Goal: Task Accomplishment & Management: Use online tool/utility

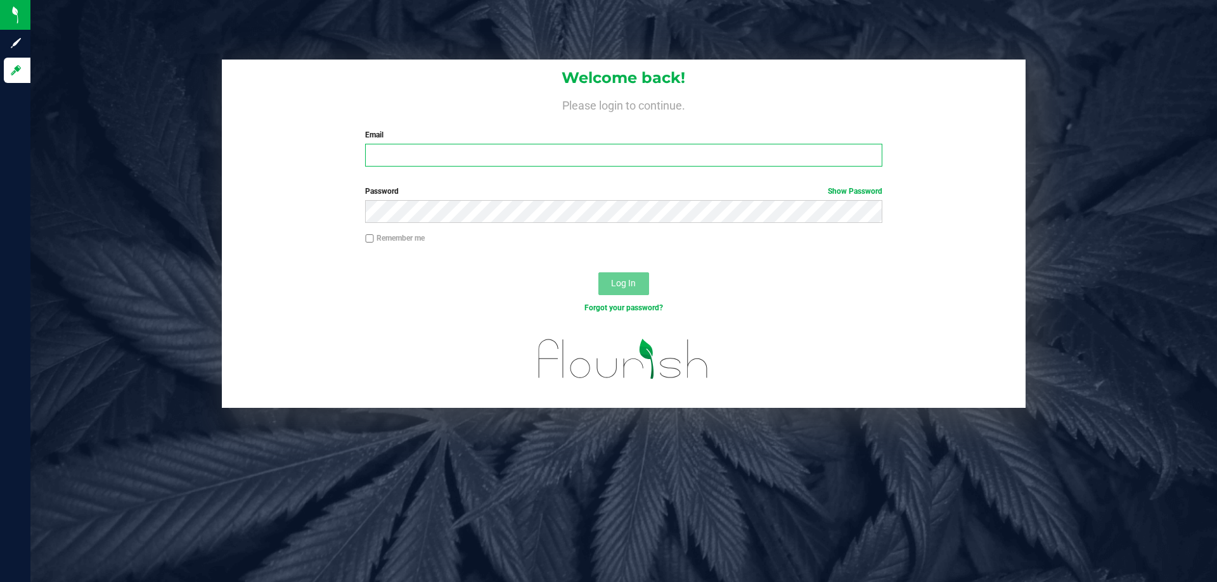
click at [463, 151] on input "Email" at bounding box center [623, 155] width 516 height 23
type input "[EMAIL_ADDRESS][DOMAIN_NAME]"
click at [598, 272] on button "Log In" at bounding box center [623, 283] width 51 height 23
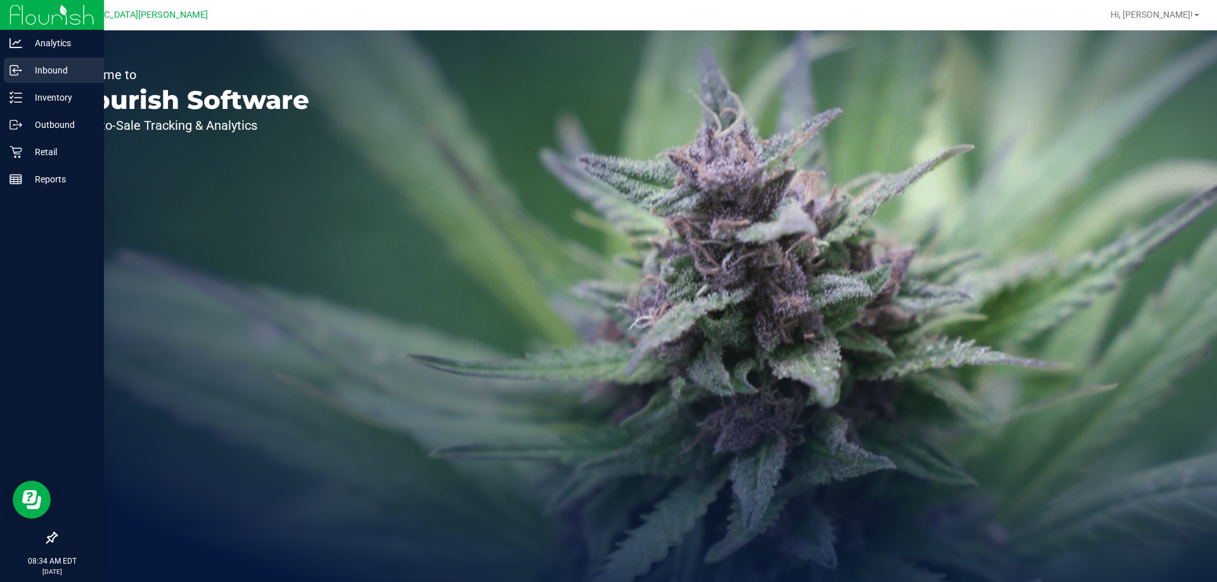
click at [61, 71] on p "Inbound" at bounding box center [60, 70] width 76 height 15
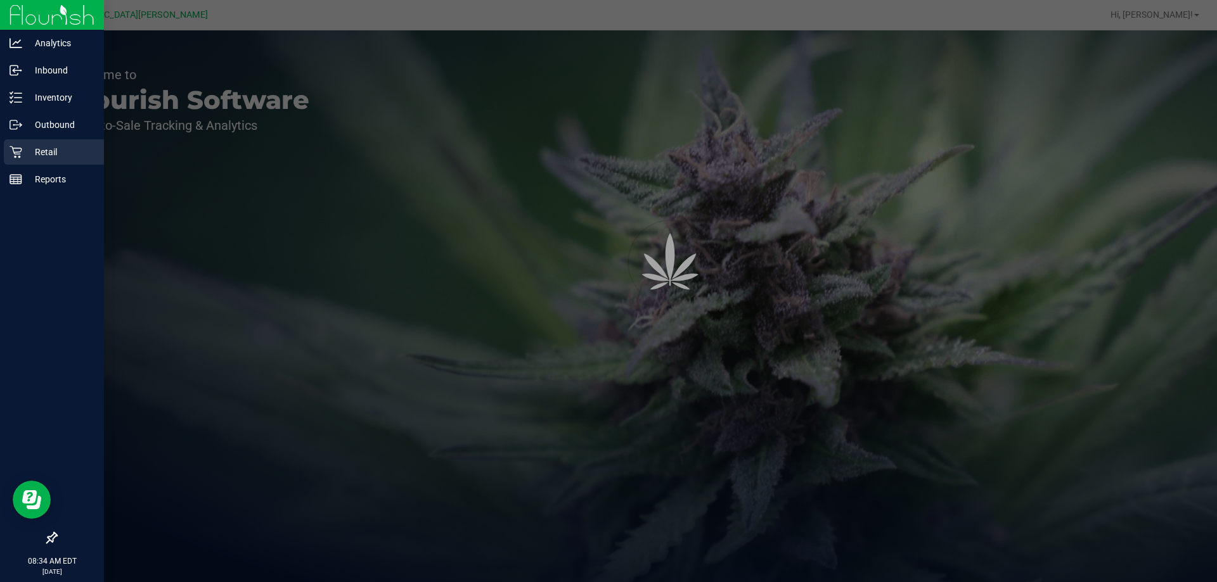
click at [58, 143] on div "Retail" at bounding box center [54, 151] width 100 height 25
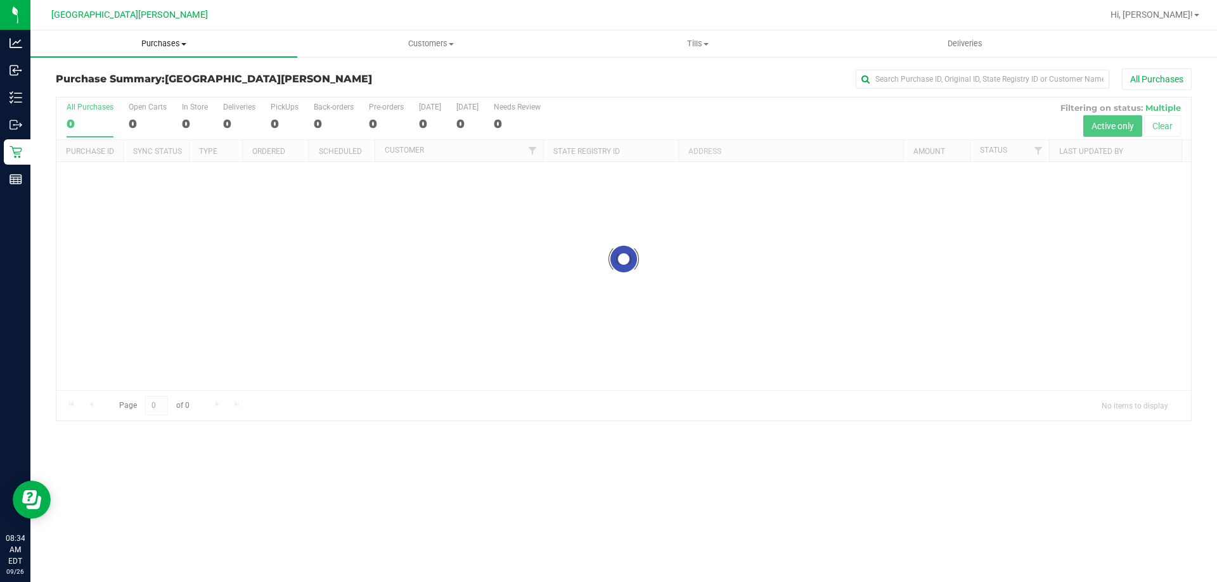
click at [183, 47] on span "Purchases" at bounding box center [163, 43] width 267 height 11
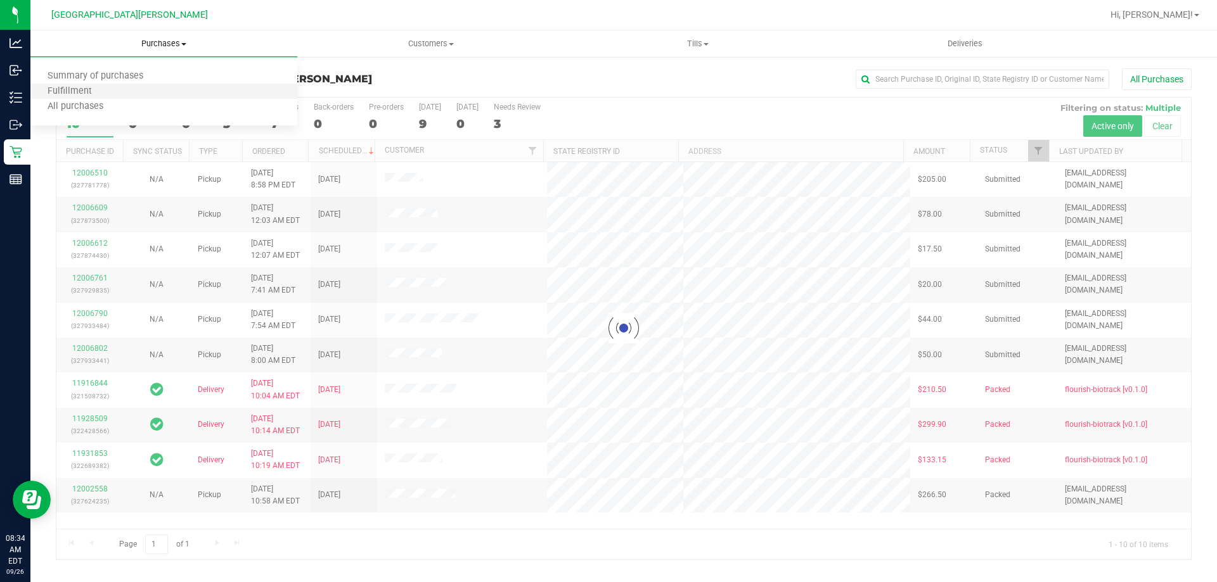
click at [112, 90] on li "Fulfillment" at bounding box center [163, 91] width 267 height 15
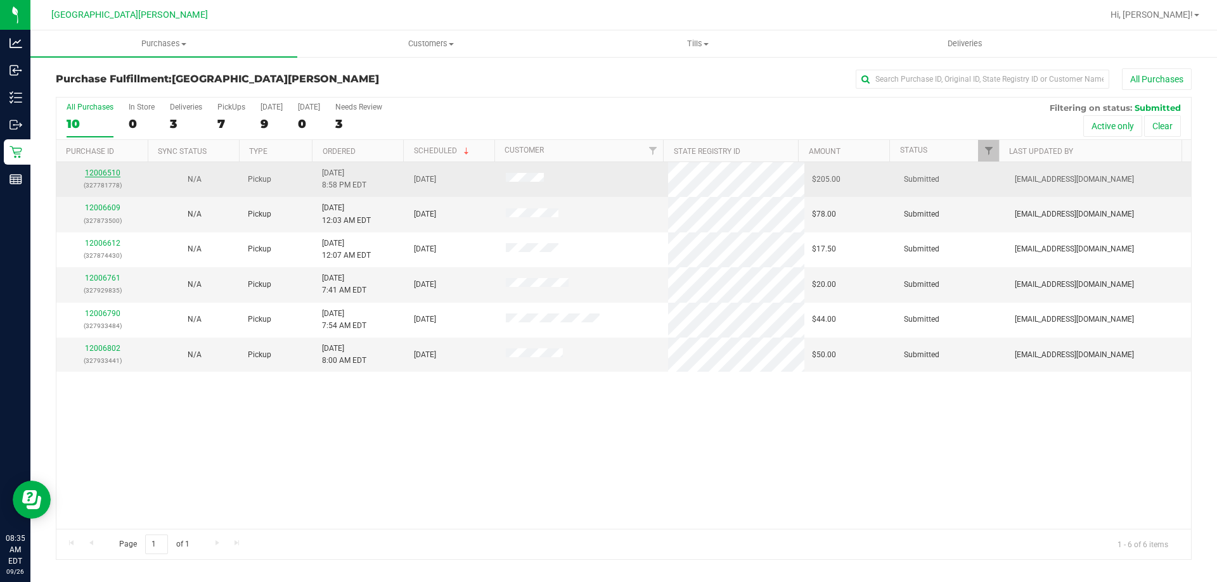
click at [112, 170] on link "12006510" at bounding box center [102, 173] width 35 height 9
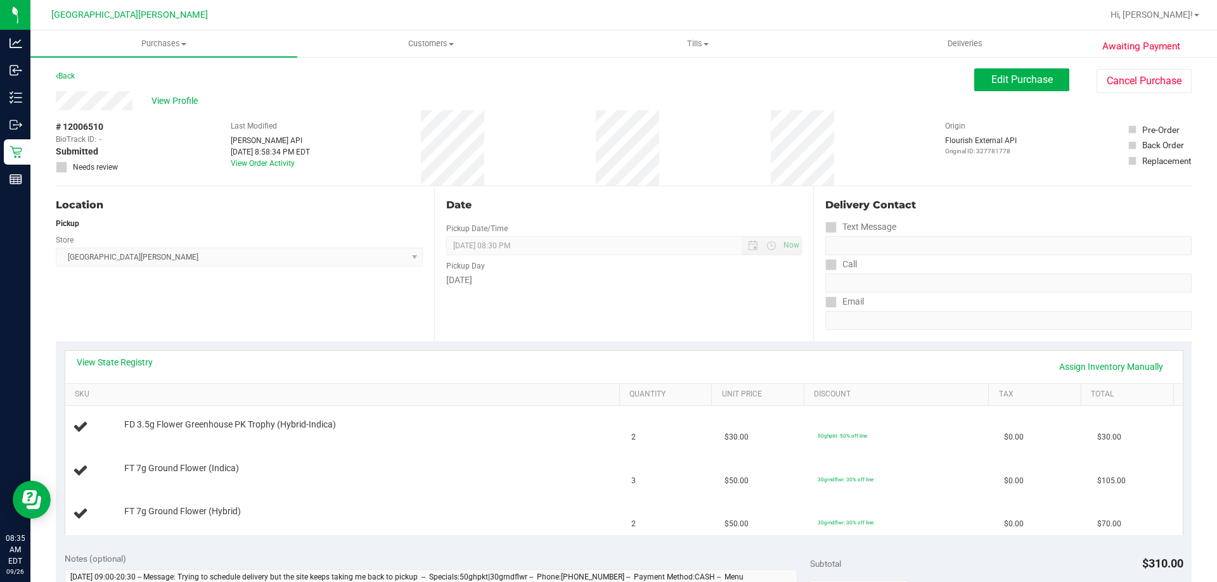
click at [118, 353] on div "View State Registry Assign Inventory Manually" at bounding box center [623, 367] width 1117 height 32
click at [118, 364] on link "View State Registry" at bounding box center [115, 362] width 76 height 13
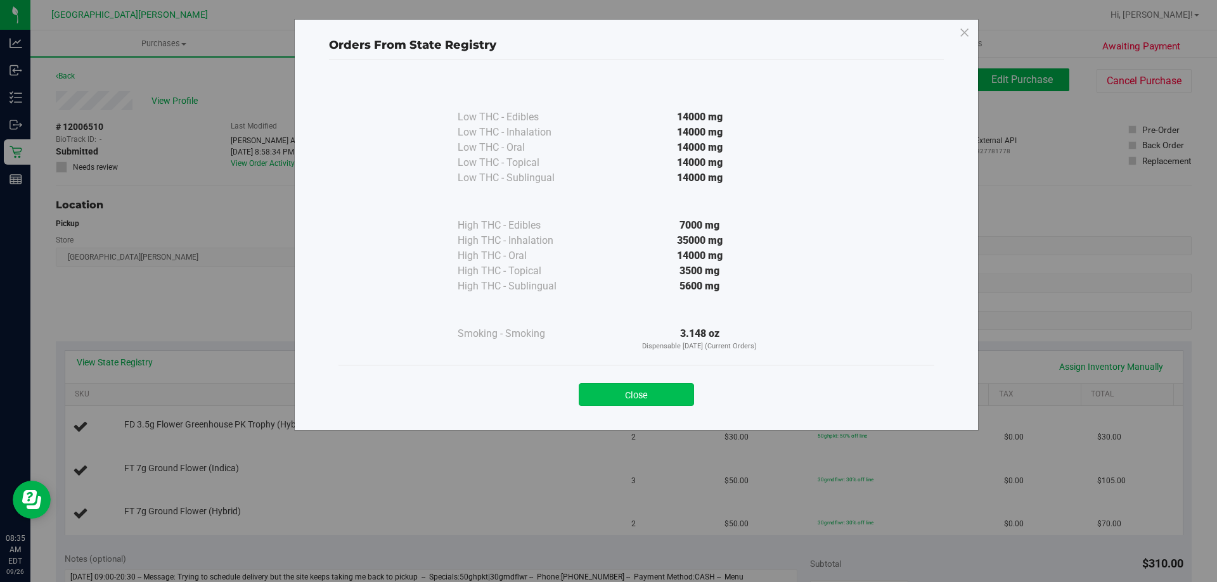
click at [660, 385] on button "Close" at bounding box center [636, 394] width 115 height 23
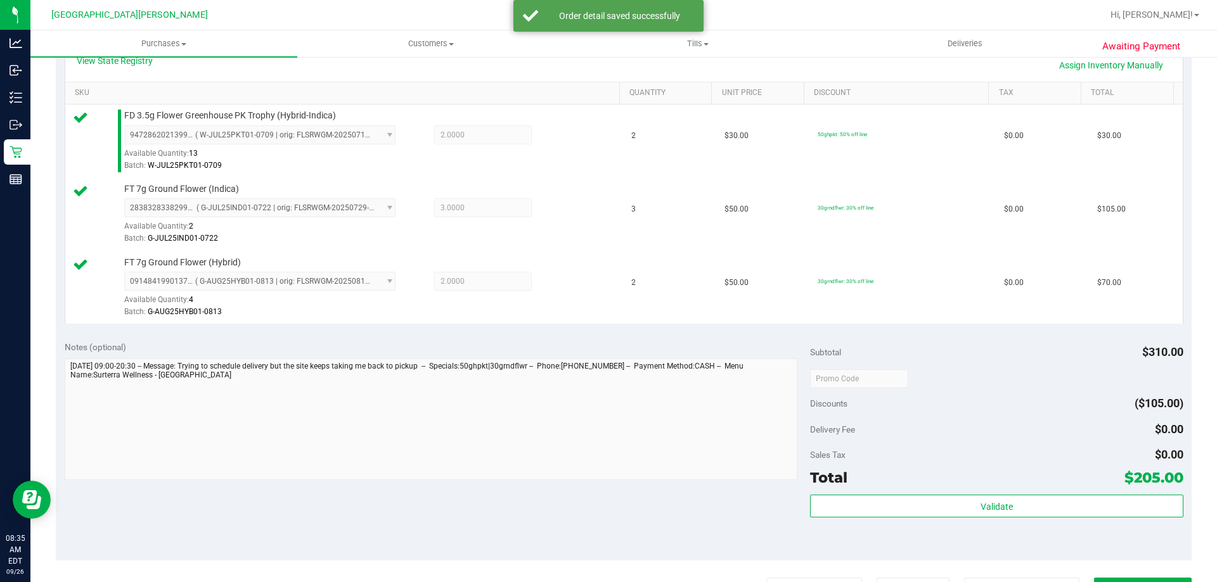
scroll to position [380, 0]
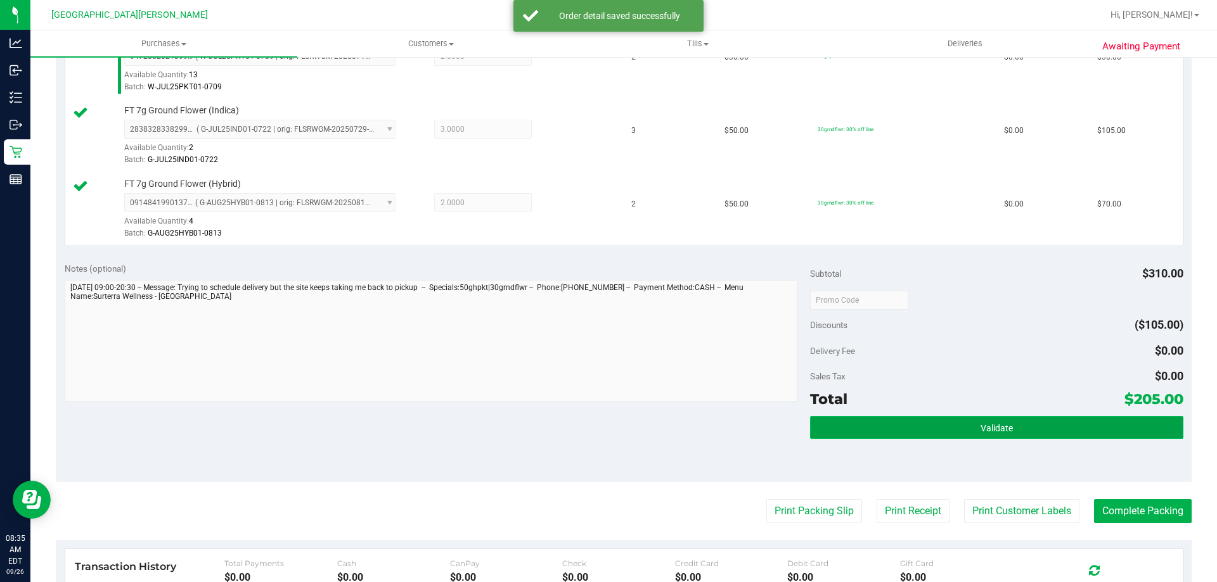
click at [880, 437] on button "Validate" at bounding box center [996, 427] width 373 height 23
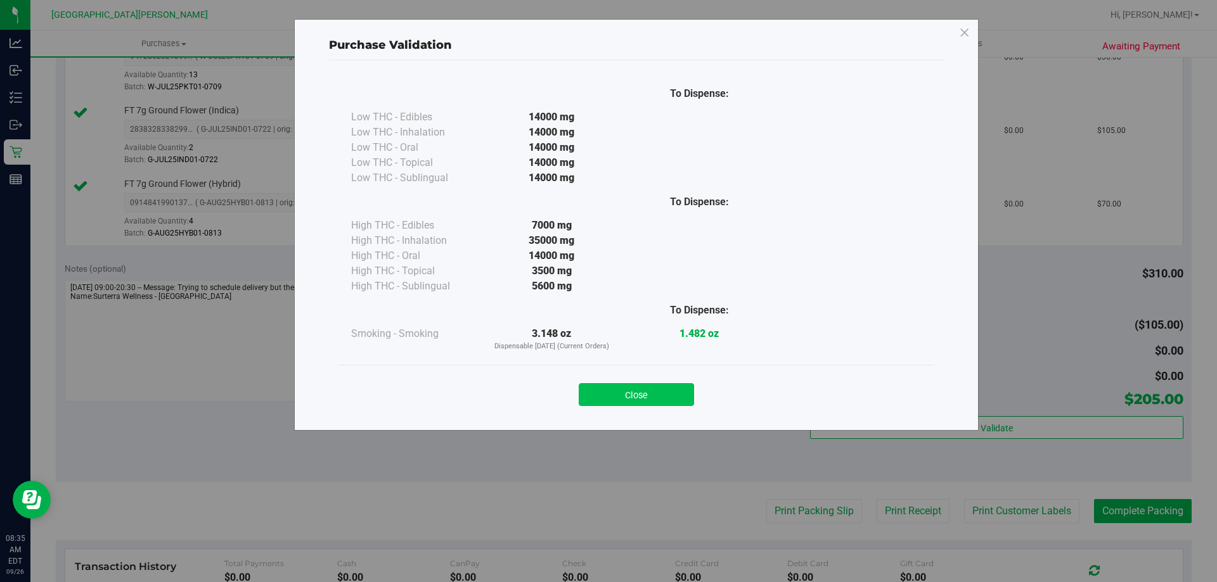
click at [637, 392] on button "Close" at bounding box center [636, 394] width 115 height 23
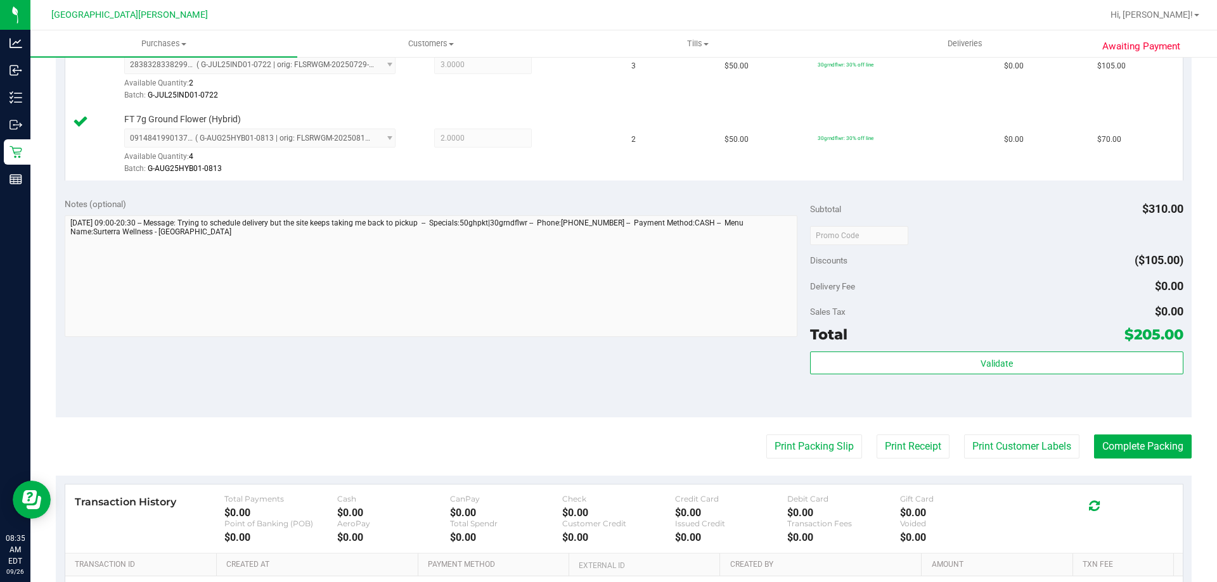
scroll to position [507, 0]
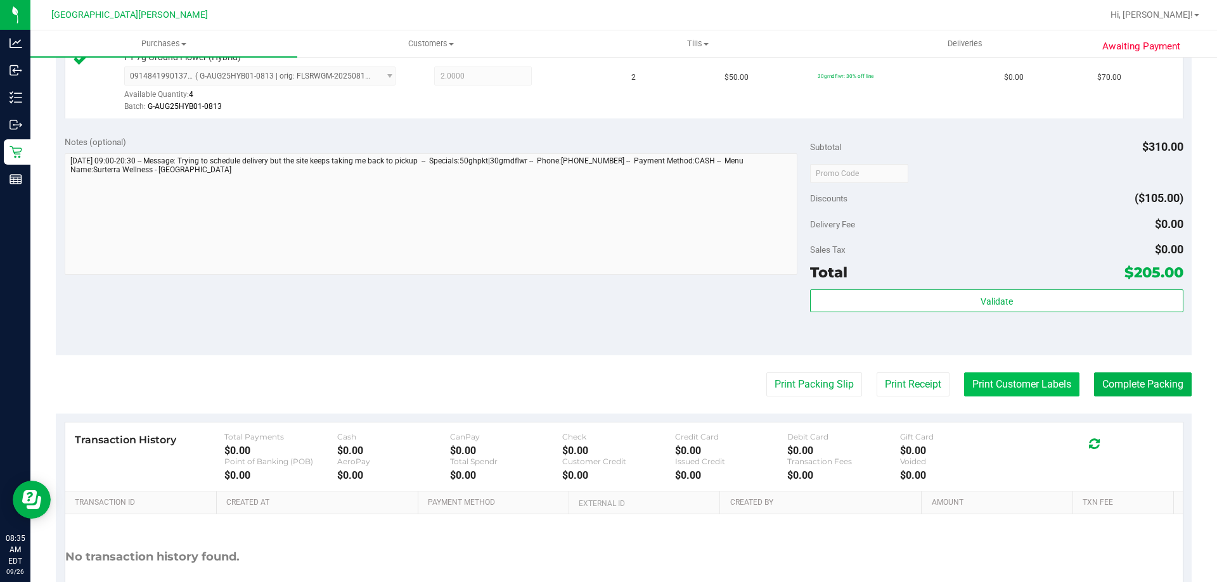
click at [1023, 394] on button "Print Customer Labels" at bounding box center [1021, 385] width 115 height 24
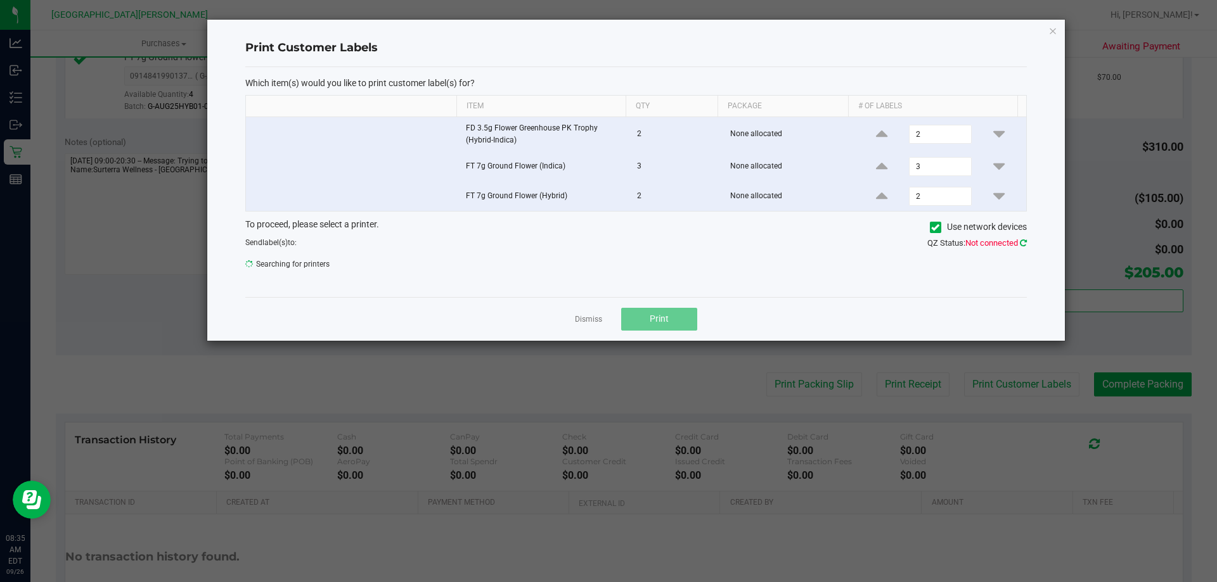
click at [1022, 246] on icon at bounding box center [1023, 243] width 7 height 8
click at [593, 323] on link "Dismiss" at bounding box center [588, 319] width 27 height 11
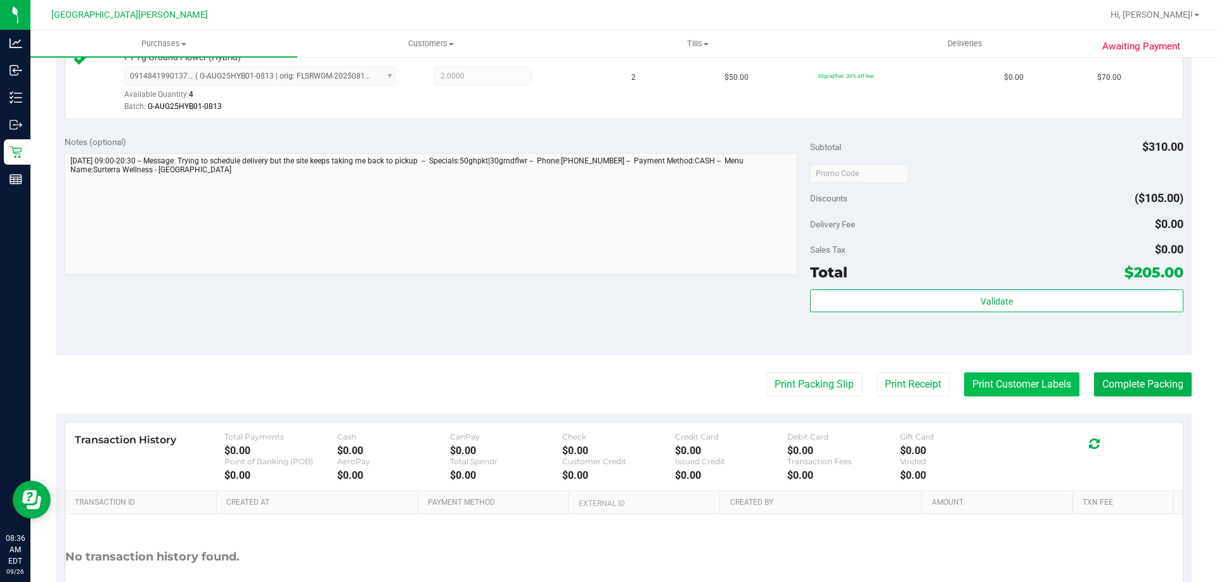
click at [1006, 378] on button "Print Customer Labels" at bounding box center [1021, 385] width 115 height 24
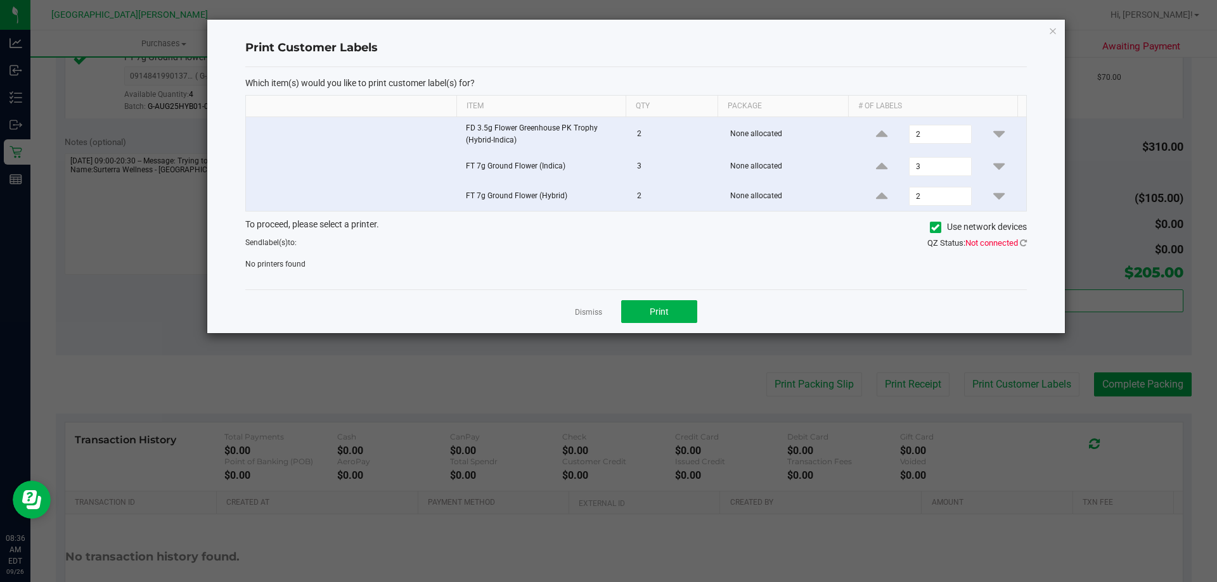
drag, startPoint x: 592, startPoint y: 316, endPoint x: 802, endPoint y: 343, distance: 210.9
click at [592, 316] on link "Dismiss" at bounding box center [588, 312] width 27 height 11
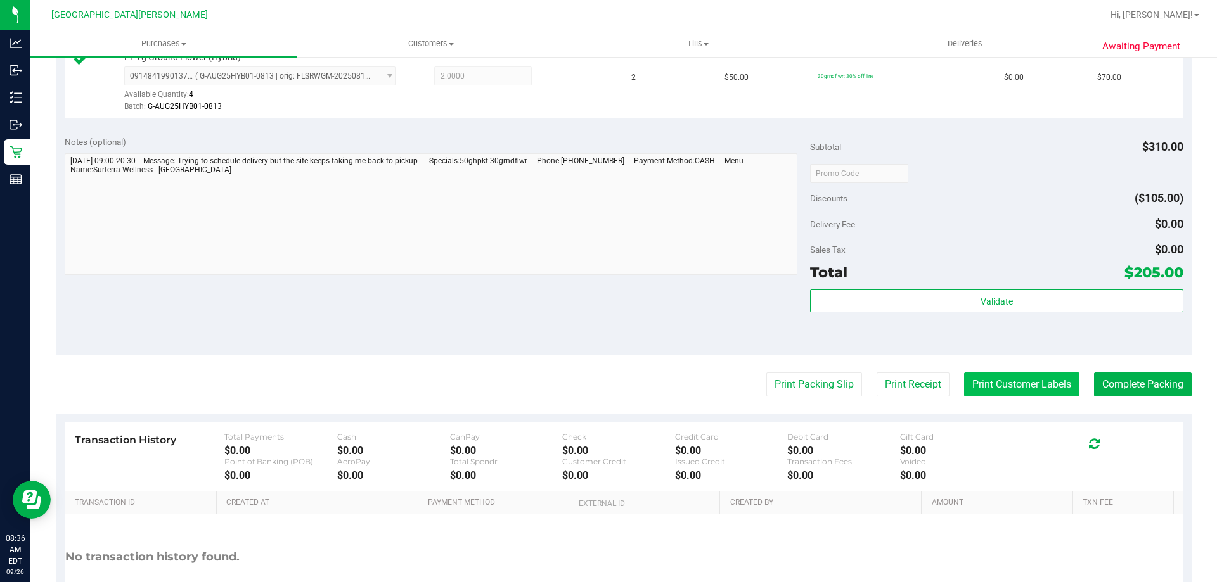
click at [992, 393] on button "Print Customer Labels" at bounding box center [1021, 385] width 115 height 24
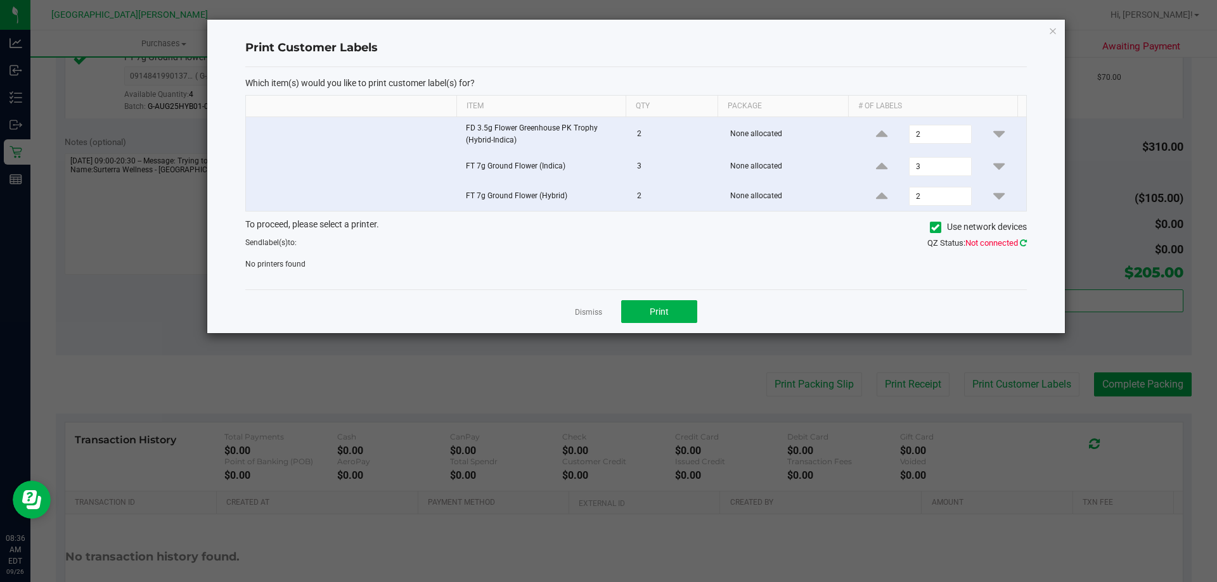
click at [1021, 243] on icon at bounding box center [1023, 243] width 7 height 8
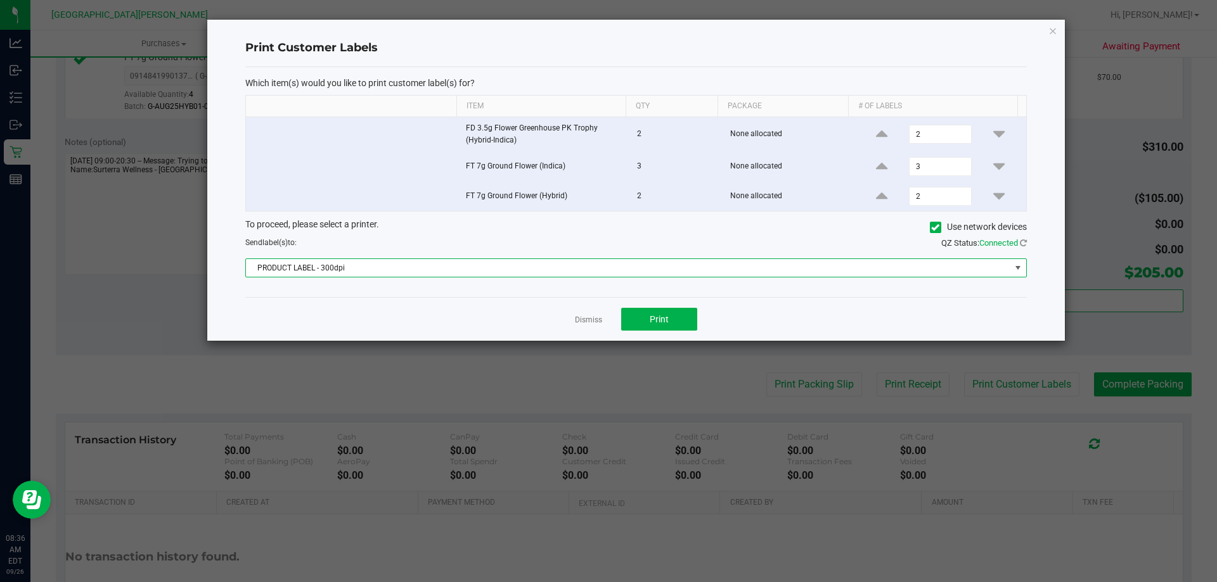
click at [629, 266] on span "PRODUCT LABEL - 300dpi" at bounding box center [628, 268] width 764 height 18
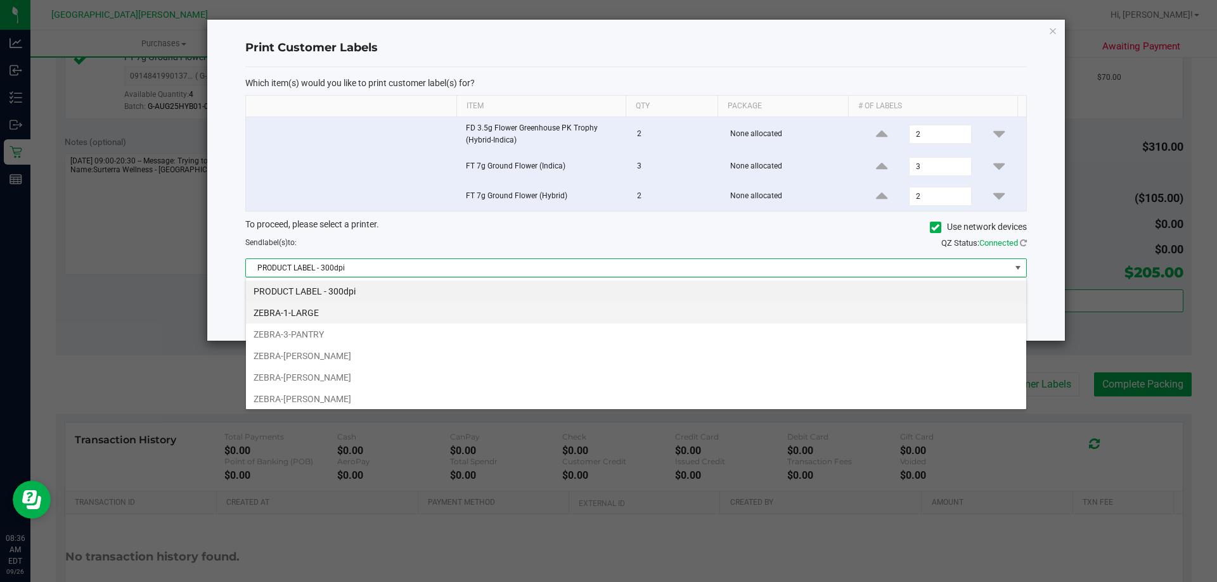
scroll to position [19, 781]
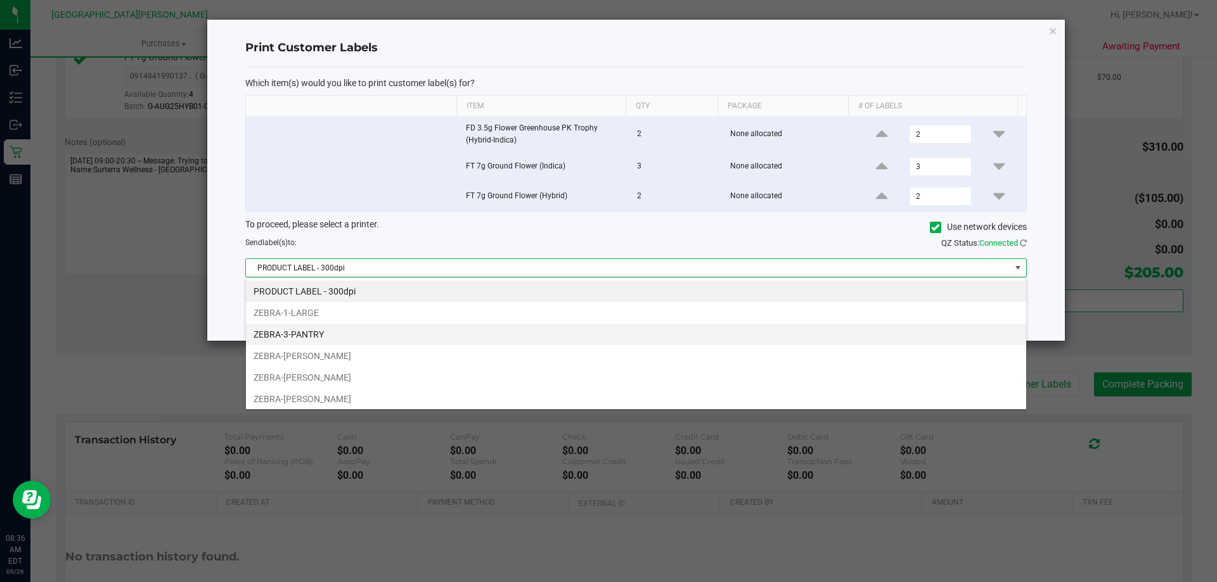
click at [311, 328] on li "ZEBRA-3-PANTRY" at bounding box center [636, 335] width 780 height 22
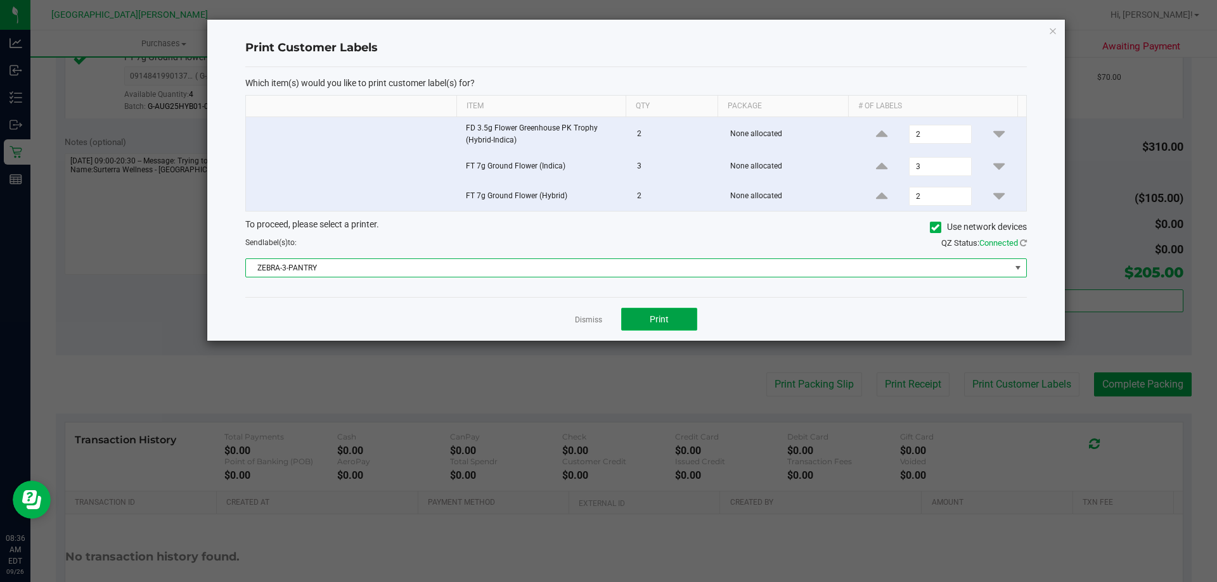
click at [651, 317] on span "Print" at bounding box center [659, 319] width 19 height 10
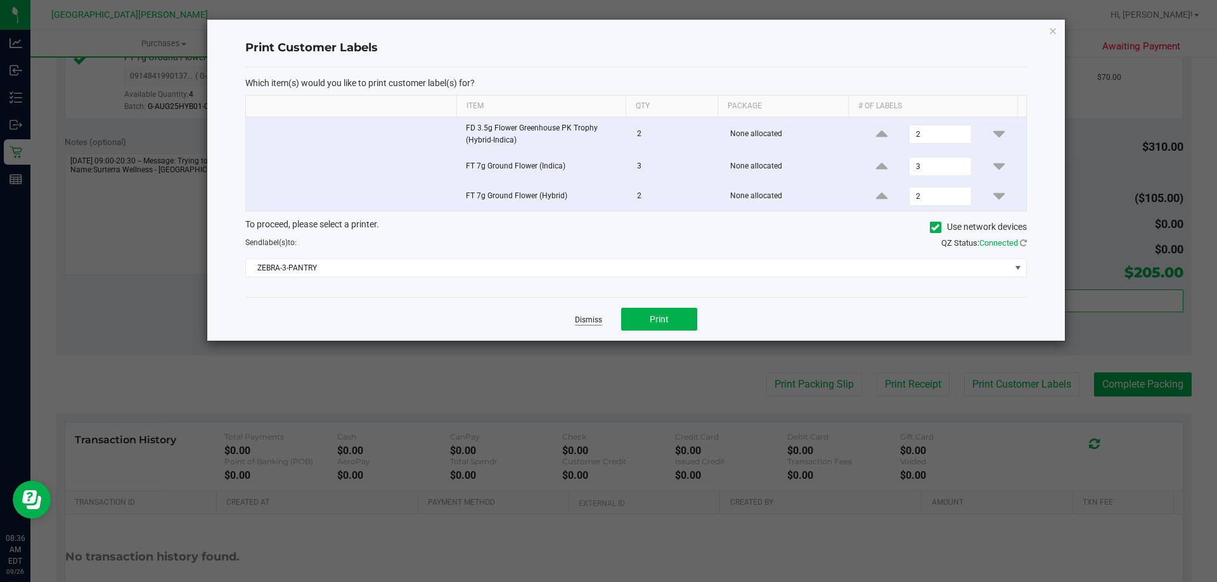
click at [590, 324] on link "Dismiss" at bounding box center [588, 320] width 27 height 11
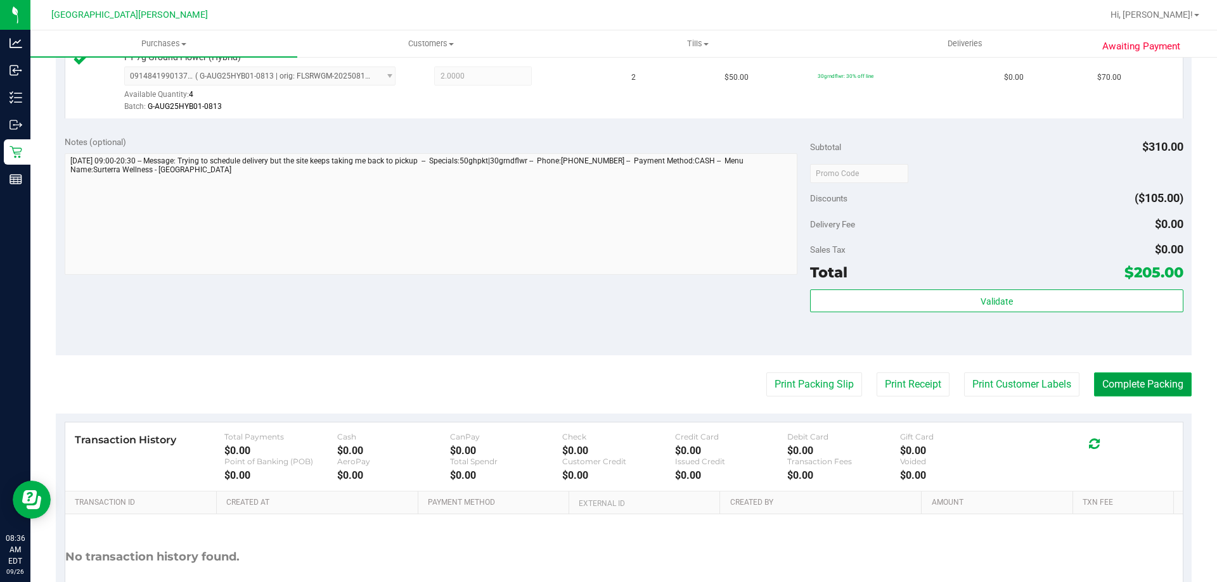
click at [1099, 387] on button "Complete Packing" at bounding box center [1143, 385] width 98 height 24
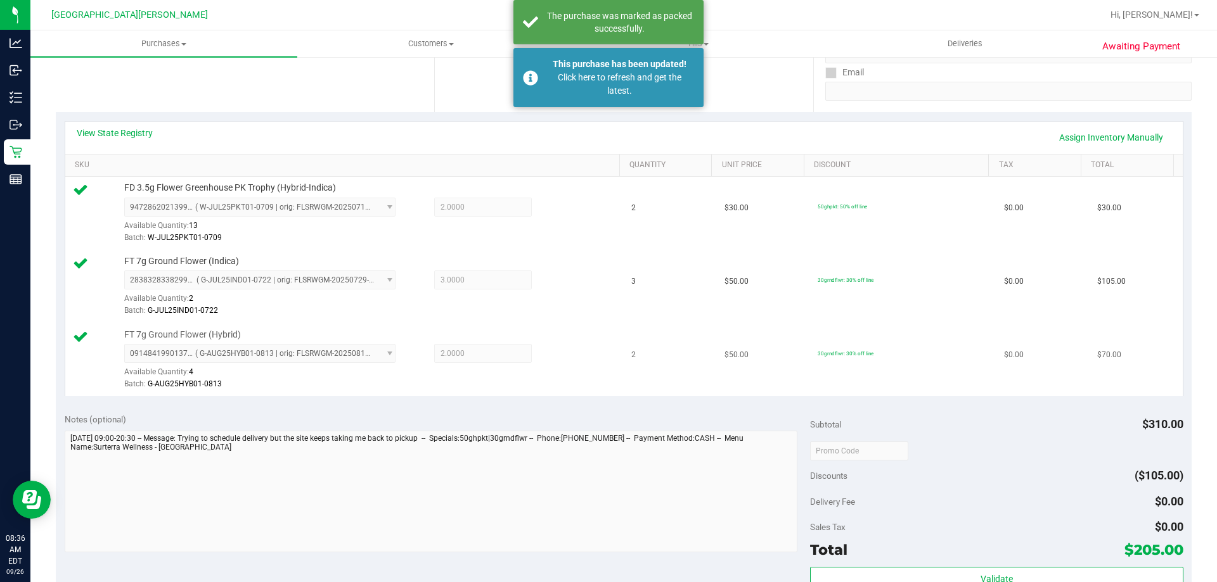
scroll to position [127, 0]
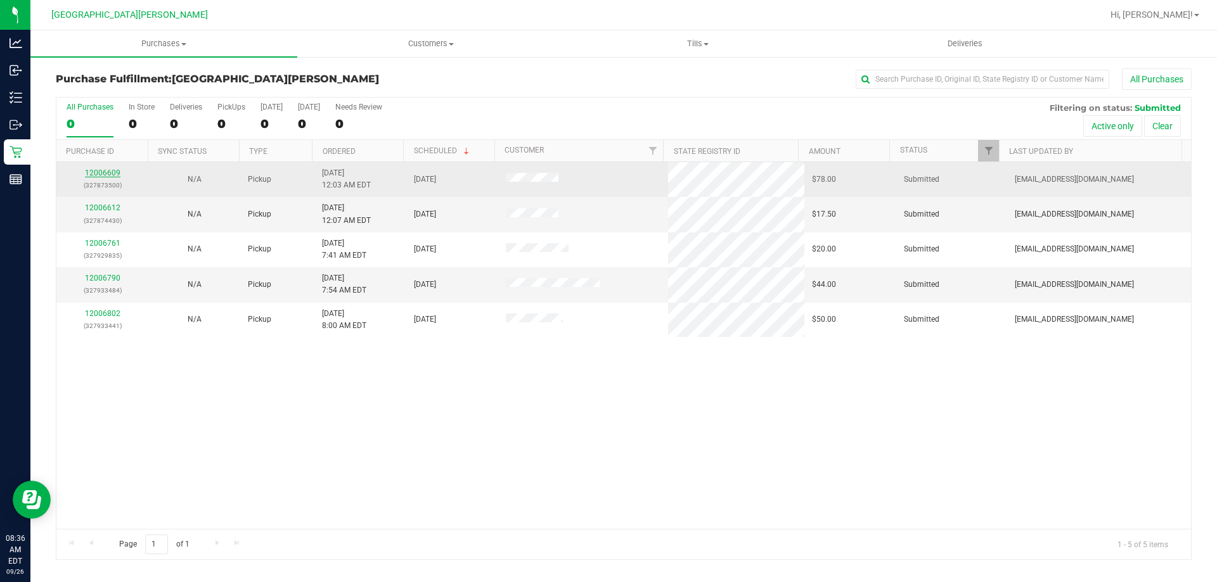
click at [112, 172] on link "12006609" at bounding box center [102, 173] width 35 height 9
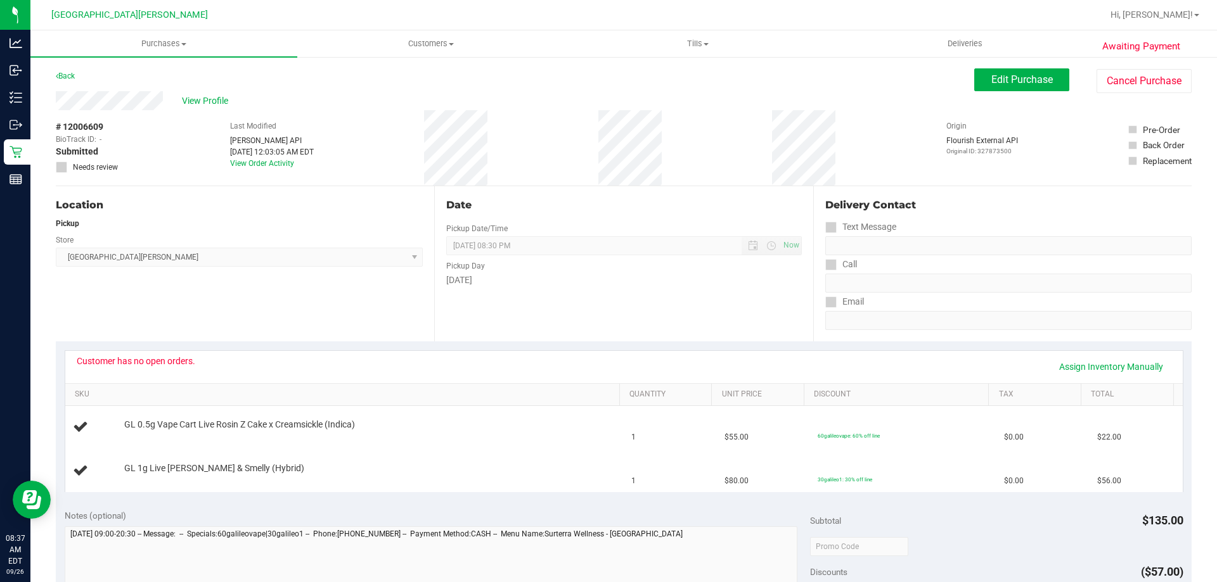
click at [234, 331] on div "Location Pickup Store [GEOGRAPHIC_DATA][PERSON_NAME] Select Store [PERSON_NAME]…" at bounding box center [245, 263] width 378 height 155
click at [1013, 80] on span "Edit Purchase" at bounding box center [1021, 80] width 61 height 12
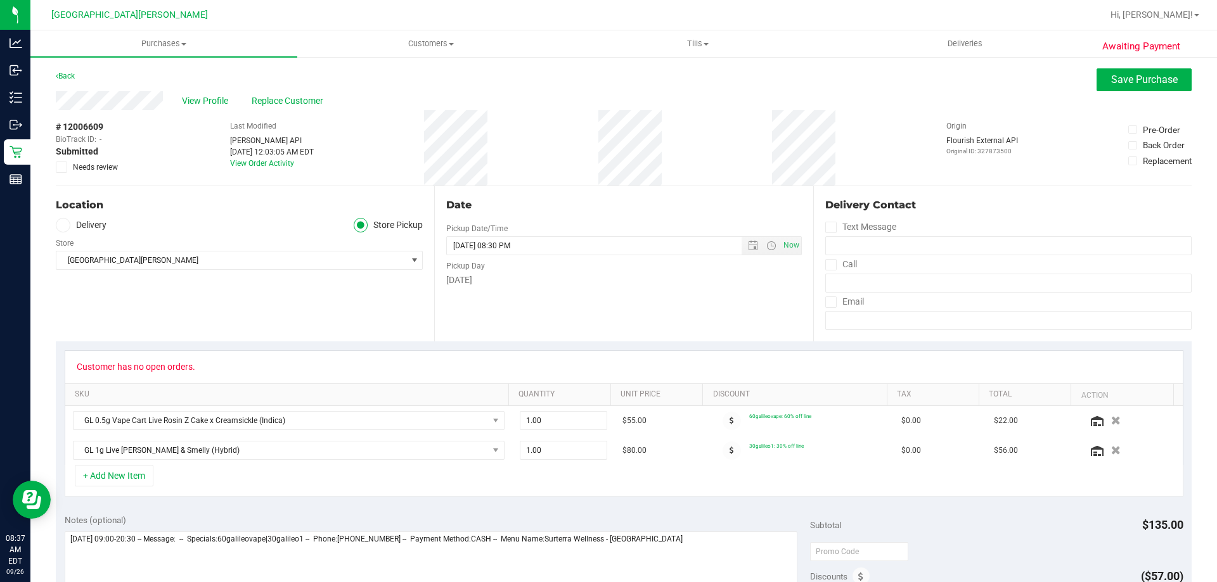
click at [70, 163] on label "Needs review" at bounding box center [87, 167] width 63 height 11
click at [0, 0] on input "Needs review" at bounding box center [0, 0] width 0 height 0
click at [1103, 88] on button "Save Purchase" at bounding box center [1143, 79] width 95 height 23
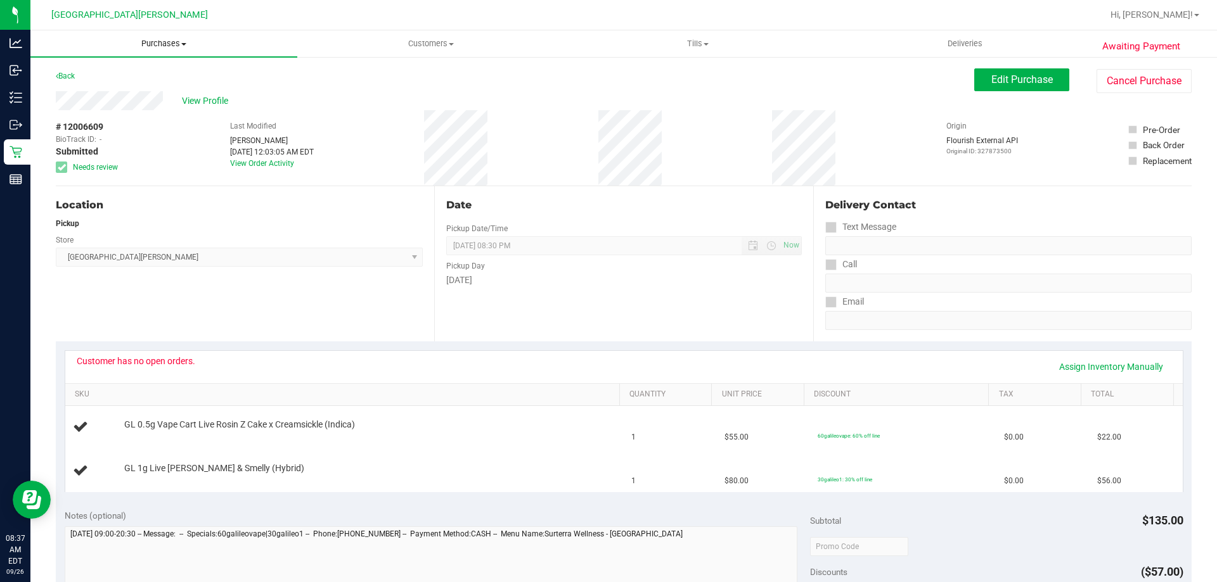
click at [151, 41] on span "Purchases" at bounding box center [163, 43] width 267 height 11
click at [141, 93] on li "Fulfillment" at bounding box center [163, 91] width 267 height 15
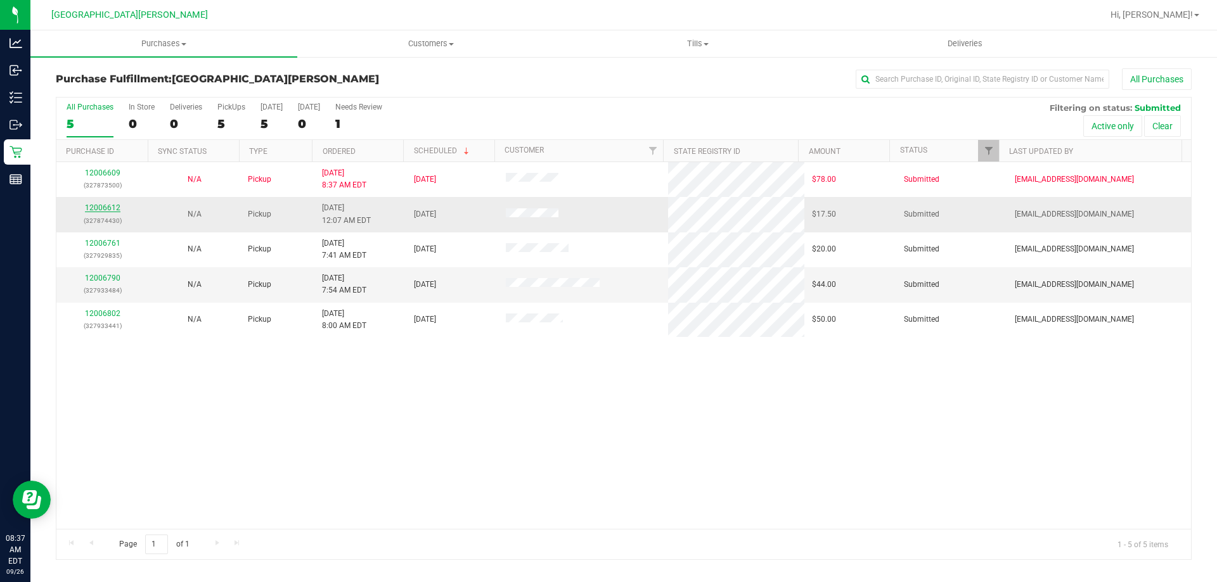
click at [107, 210] on link "12006612" at bounding box center [102, 207] width 35 height 9
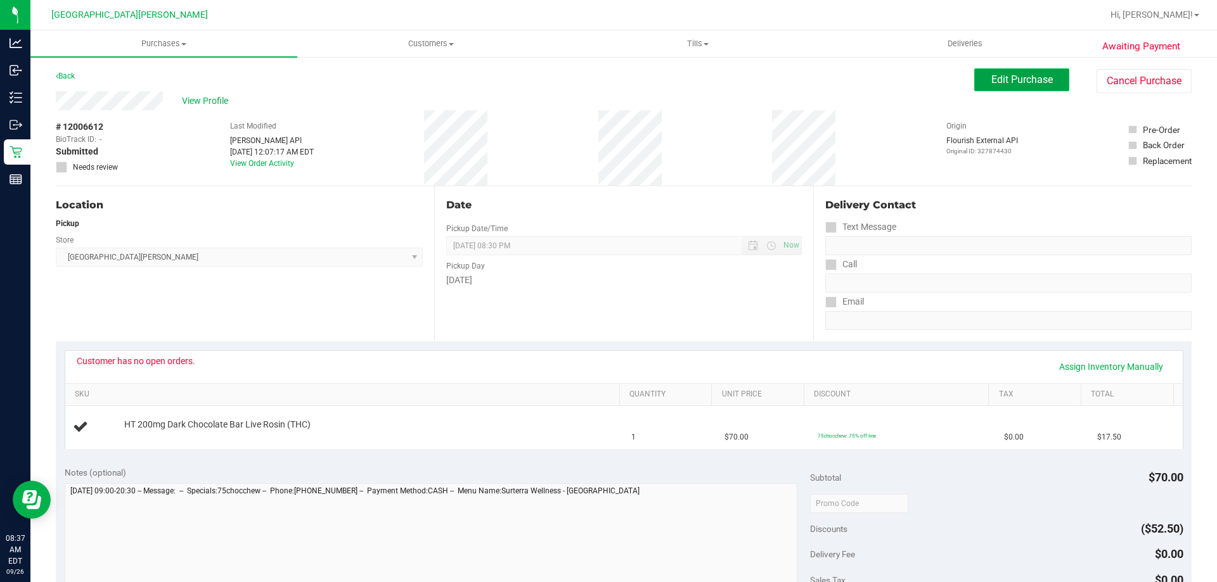
click at [1042, 79] on span "Edit Purchase" at bounding box center [1021, 80] width 61 height 12
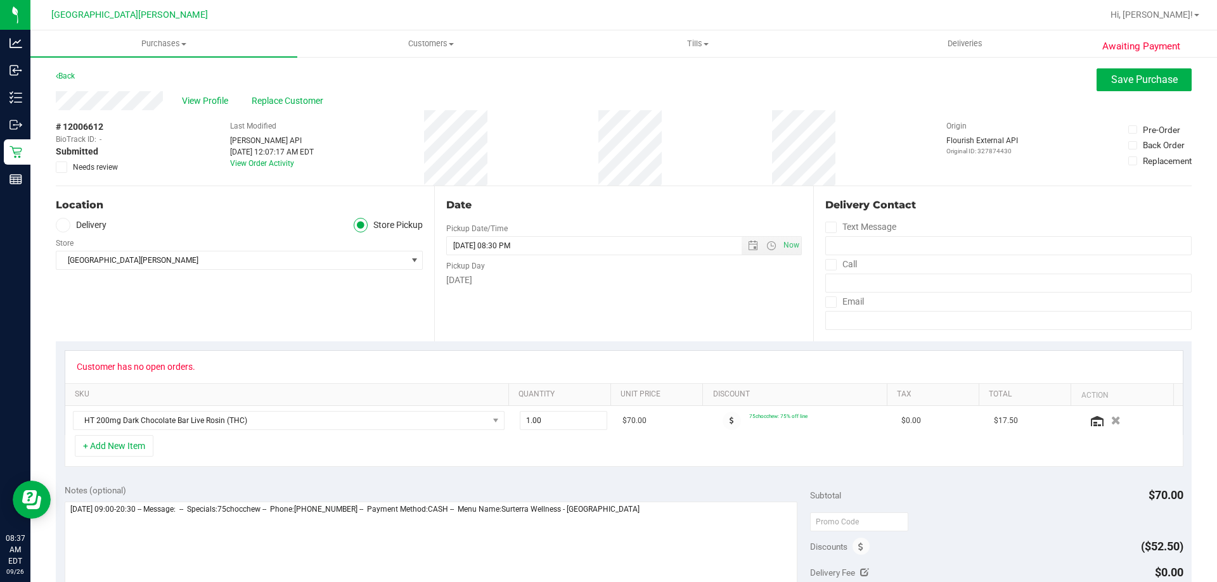
click at [75, 169] on span "Needs review" at bounding box center [95, 167] width 45 height 11
click at [0, 0] on input "Needs review" at bounding box center [0, 0] width 0 height 0
click at [1115, 78] on span "Save Purchase" at bounding box center [1144, 80] width 67 height 12
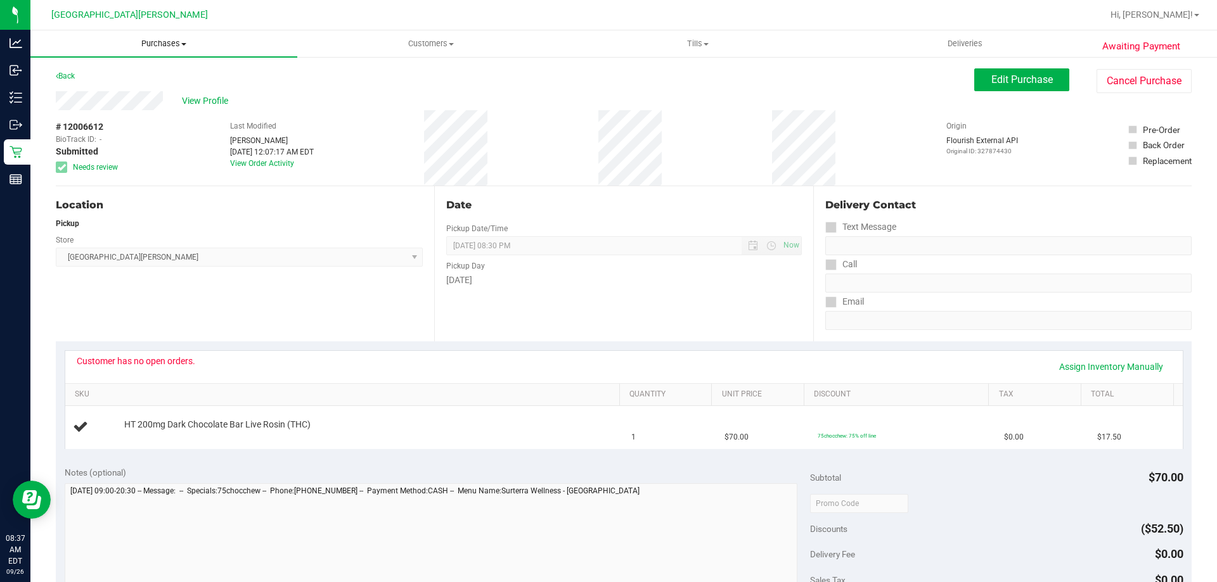
click at [160, 48] on span "Purchases" at bounding box center [163, 43] width 267 height 11
click at [161, 92] on li "Fulfillment" at bounding box center [163, 91] width 267 height 15
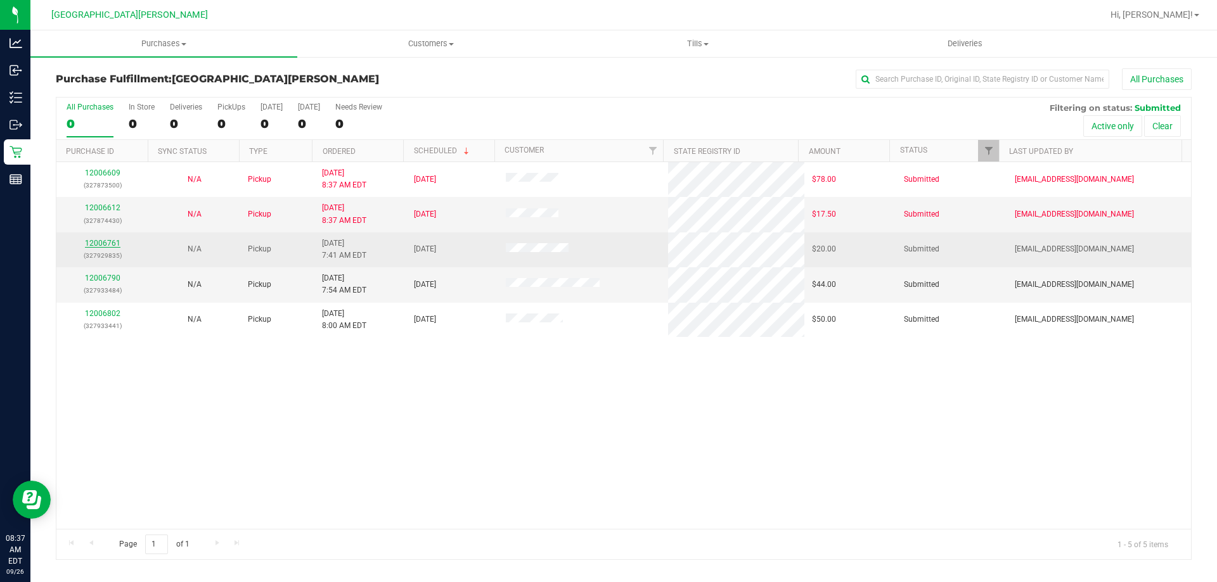
click at [99, 239] on link "12006761" at bounding box center [102, 243] width 35 height 9
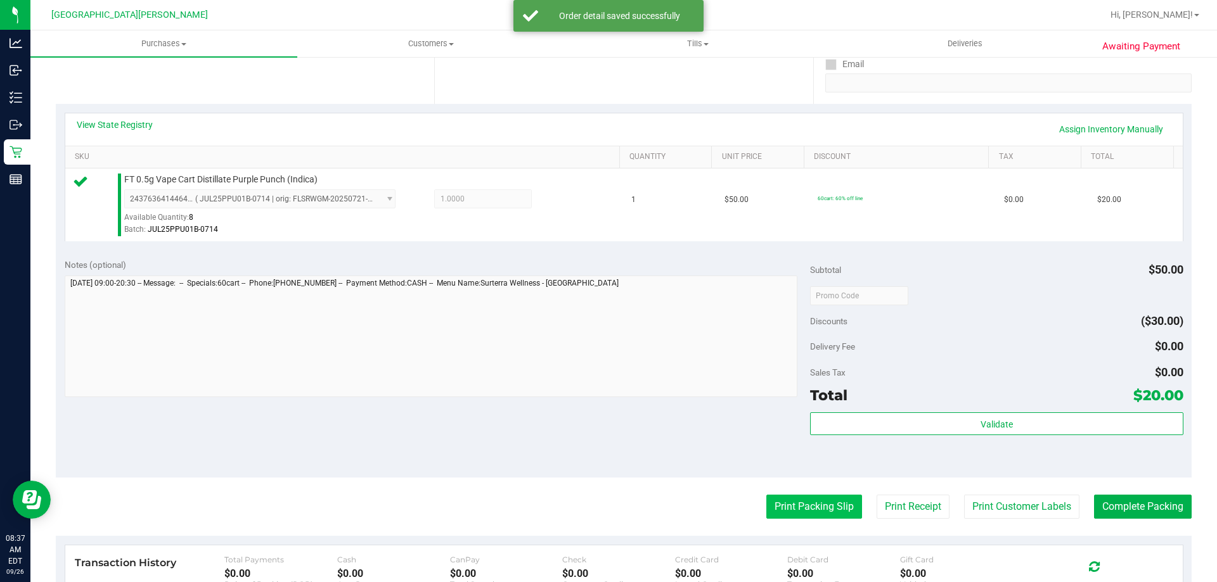
scroll to position [317, 0]
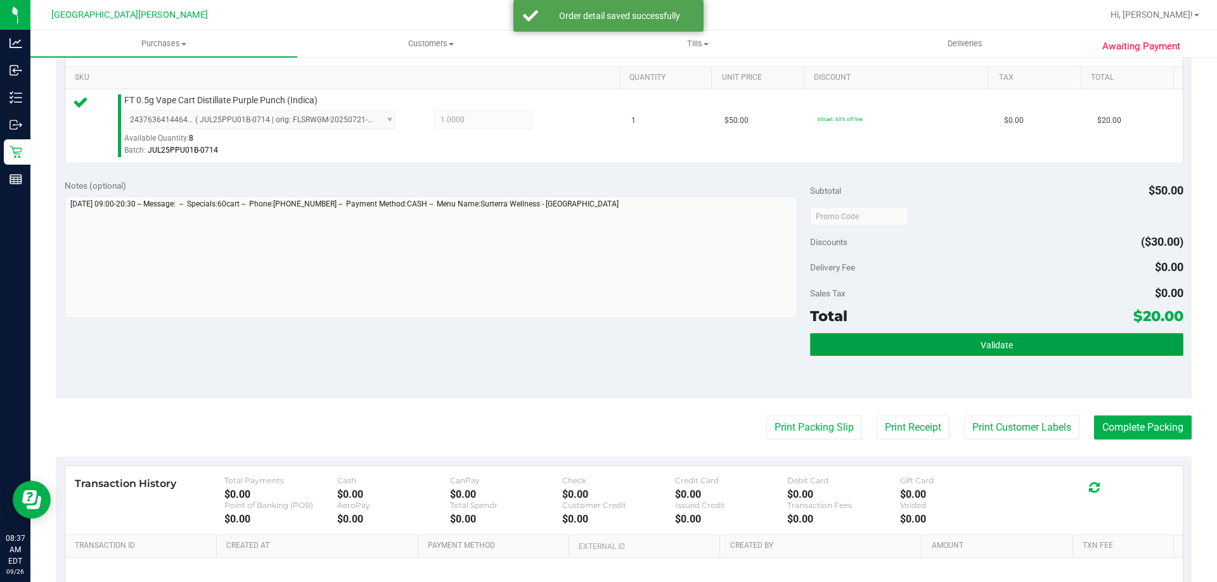
click at [1030, 340] on button "Validate" at bounding box center [996, 344] width 373 height 23
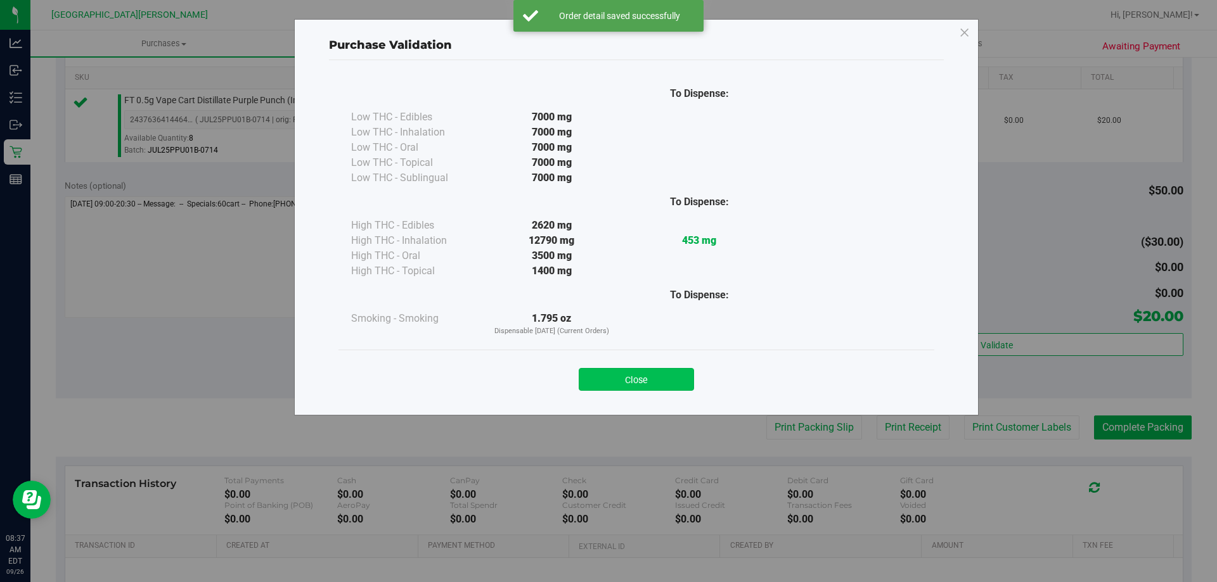
click at [641, 380] on button "Close" at bounding box center [636, 379] width 115 height 23
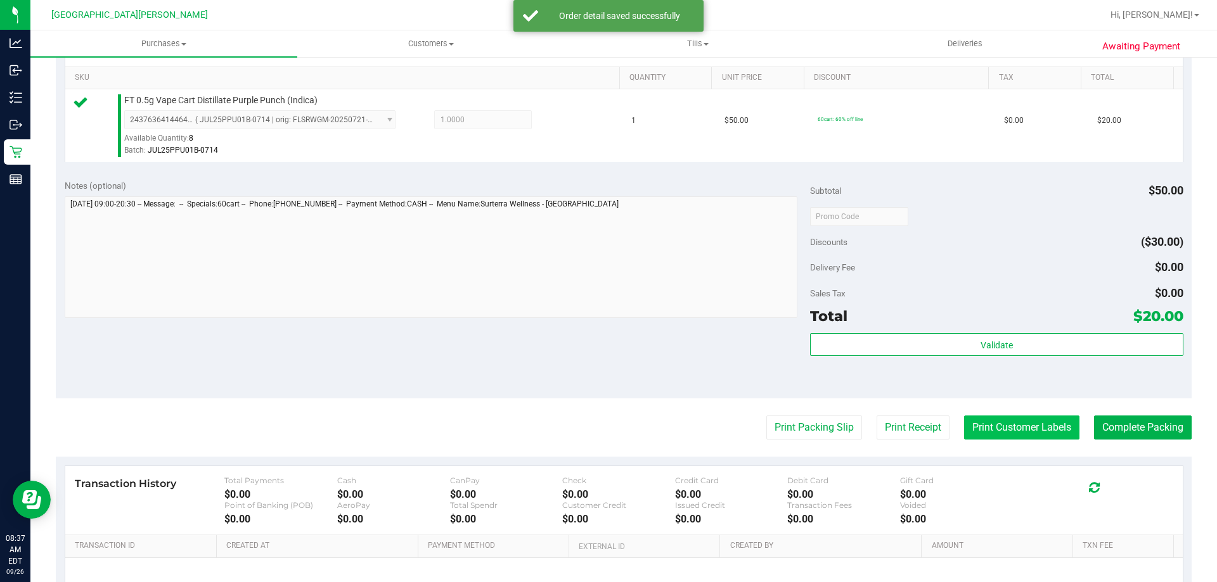
drag, startPoint x: 1006, startPoint y: 410, endPoint x: 1005, endPoint y: 432, distance: 22.2
click at [1006, 411] on purchase-details "Back Edit Purchase Cancel Purchase View Profile # 12006761 BioTrack ID: - Submi…" at bounding box center [624, 223] width 1136 height 942
click at [1005, 432] on button "Print Customer Labels" at bounding box center [1021, 428] width 115 height 24
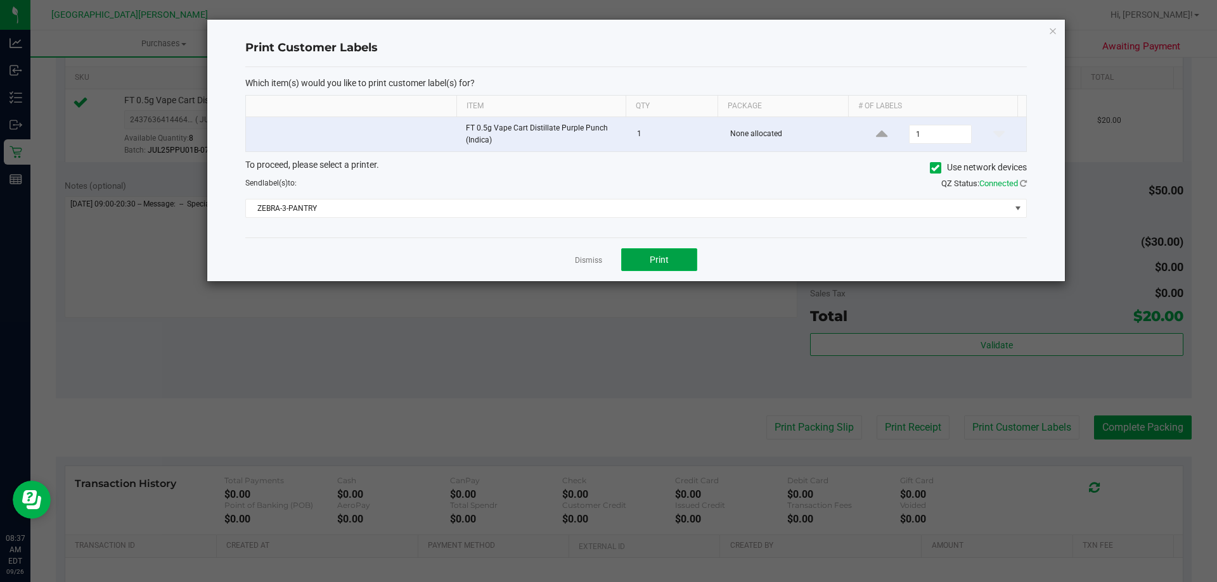
click at [658, 268] on button "Print" at bounding box center [659, 259] width 76 height 23
click at [587, 257] on link "Dismiss" at bounding box center [588, 260] width 27 height 11
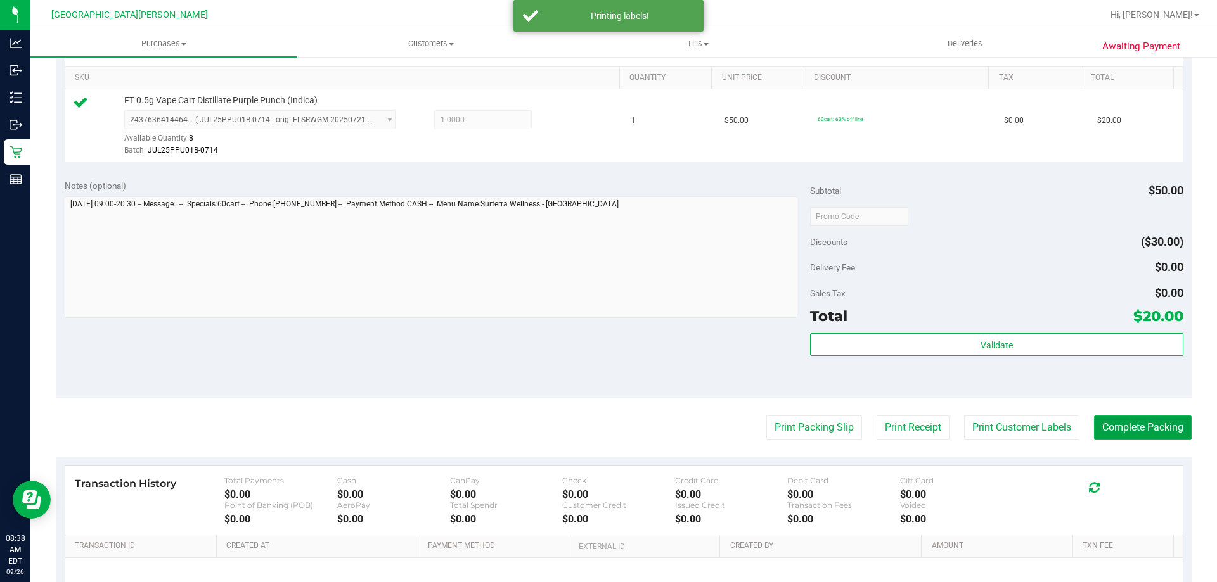
click at [1170, 417] on button "Complete Packing" at bounding box center [1143, 428] width 98 height 24
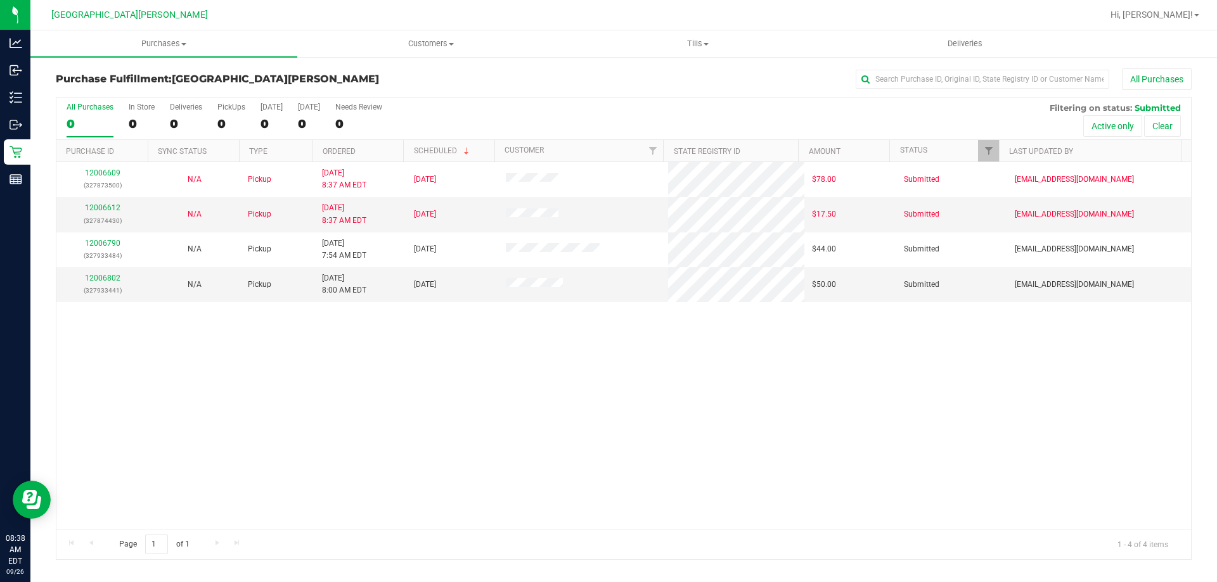
click at [444, 364] on div "12006609 (327873500) N/A Pickup [DATE] 8:37 AM EDT 9/26/2025 $78.00 Submitted […" at bounding box center [623, 345] width 1134 height 367
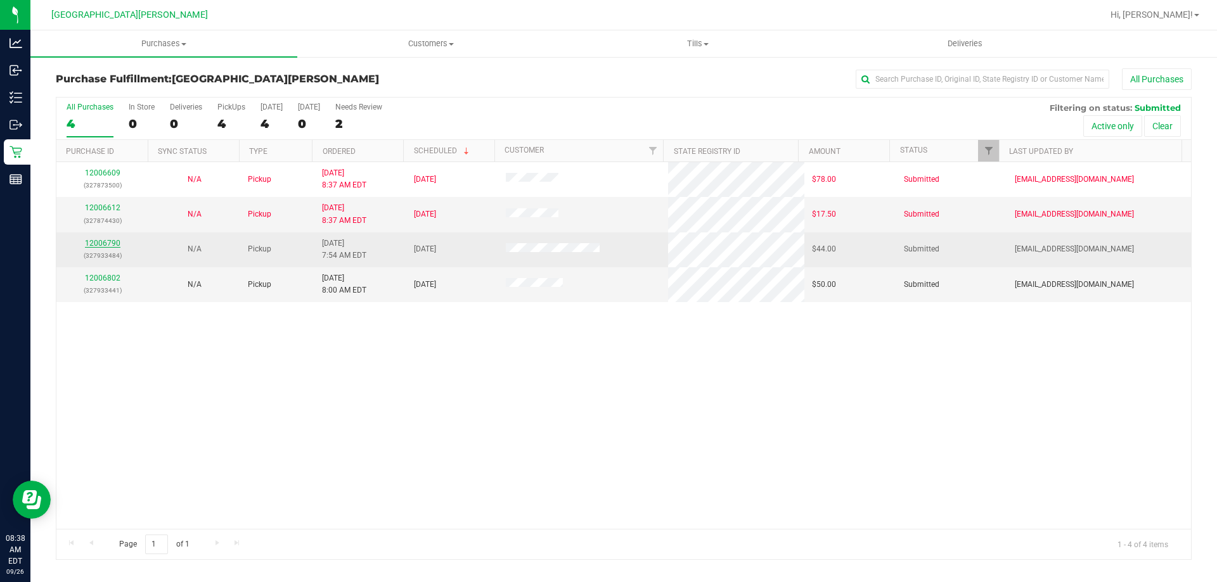
click at [115, 246] on link "12006790" at bounding box center [102, 243] width 35 height 9
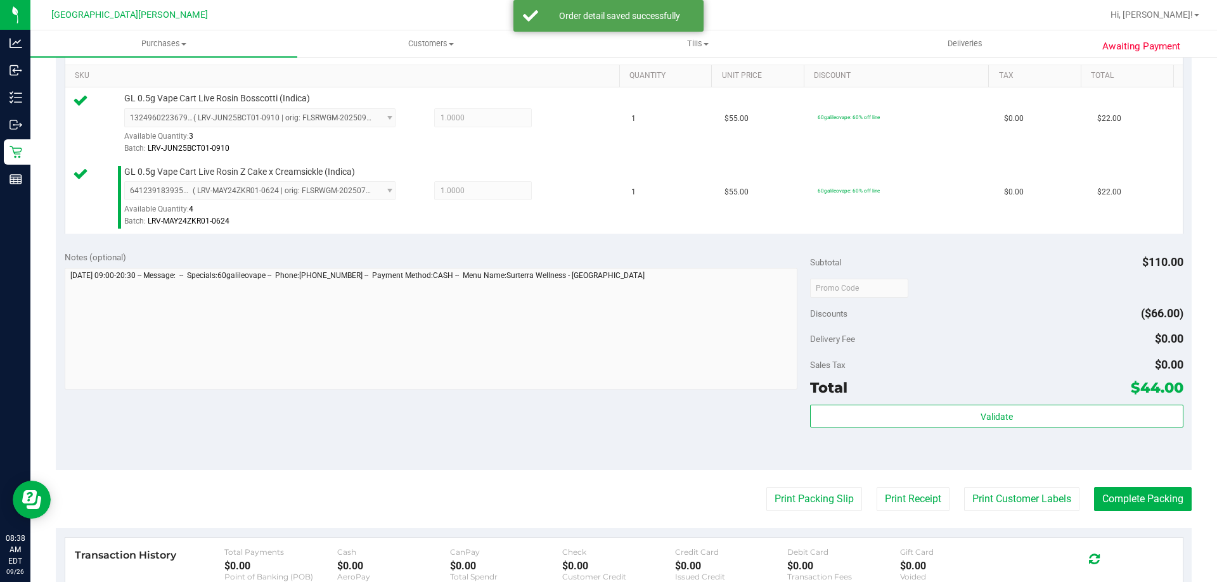
scroll to position [380, 0]
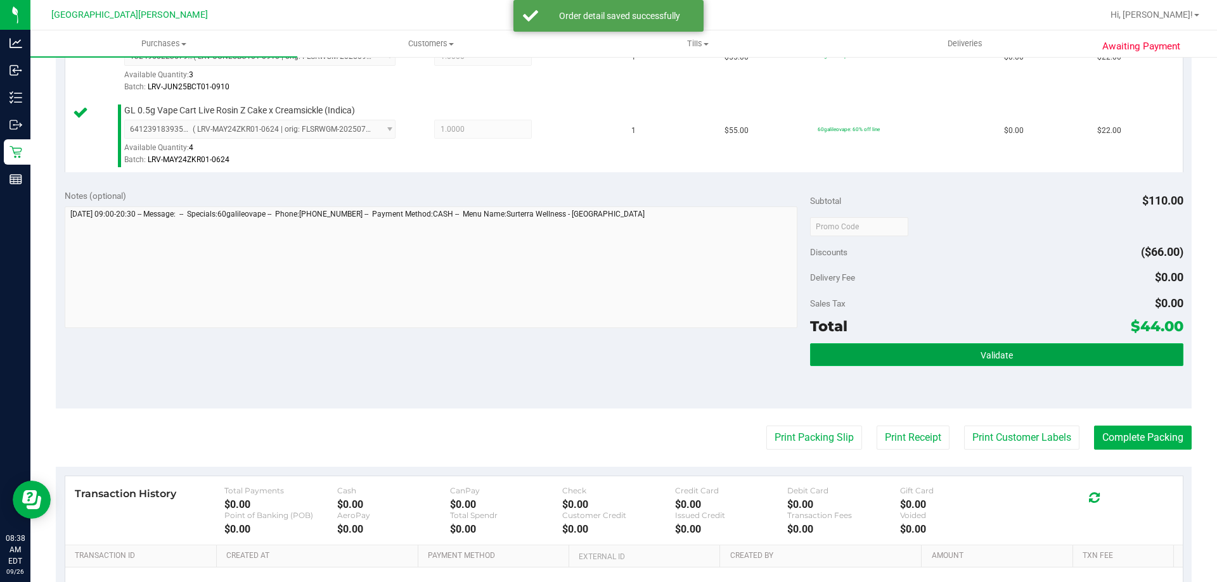
click at [916, 366] on button "Validate" at bounding box center [996, 354] width 373 height 23
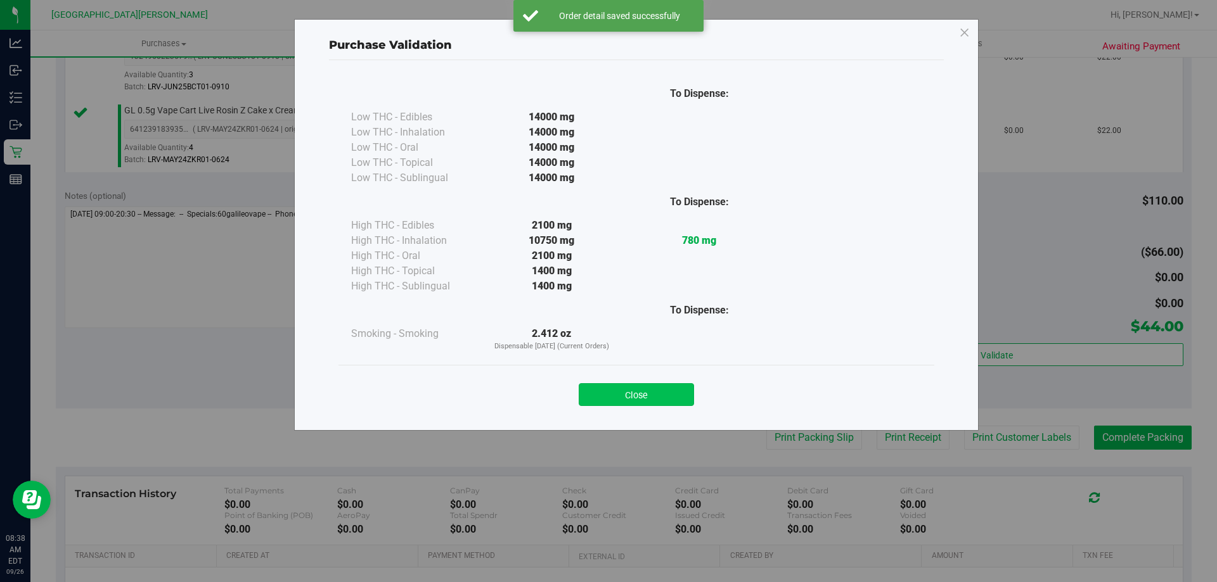
click at [675, 394] on button "Close" at bounding box center [636, 394] width 115 height 23
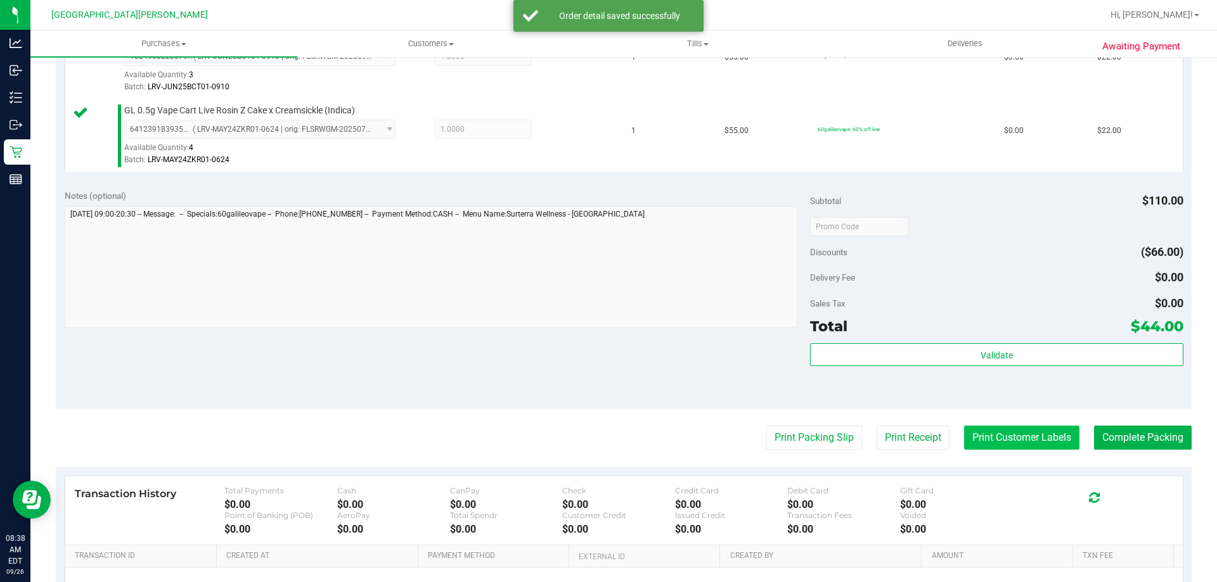
click at [986, 433] on button "Print Customer Labels" at bounding box center [1021, 438] width 115 height 24
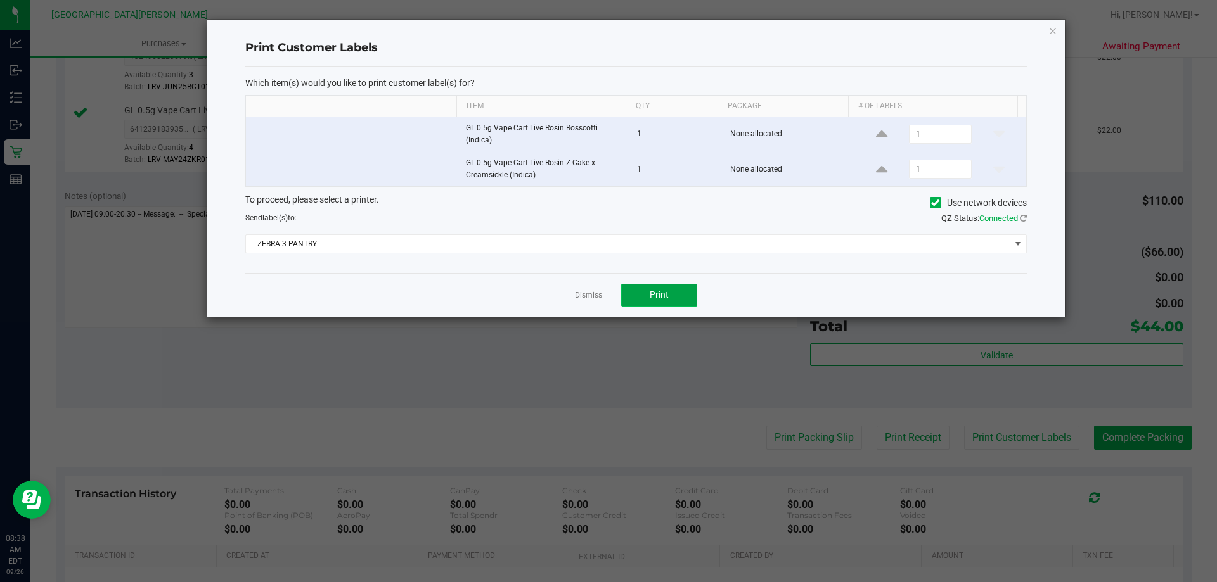
click at [661, 293] on span "Print" at bounding box center [659, 295] width 19 height 10
click at [588, 298] on link "Dismiss" at bounding box center [588, 295] width 27 height 11
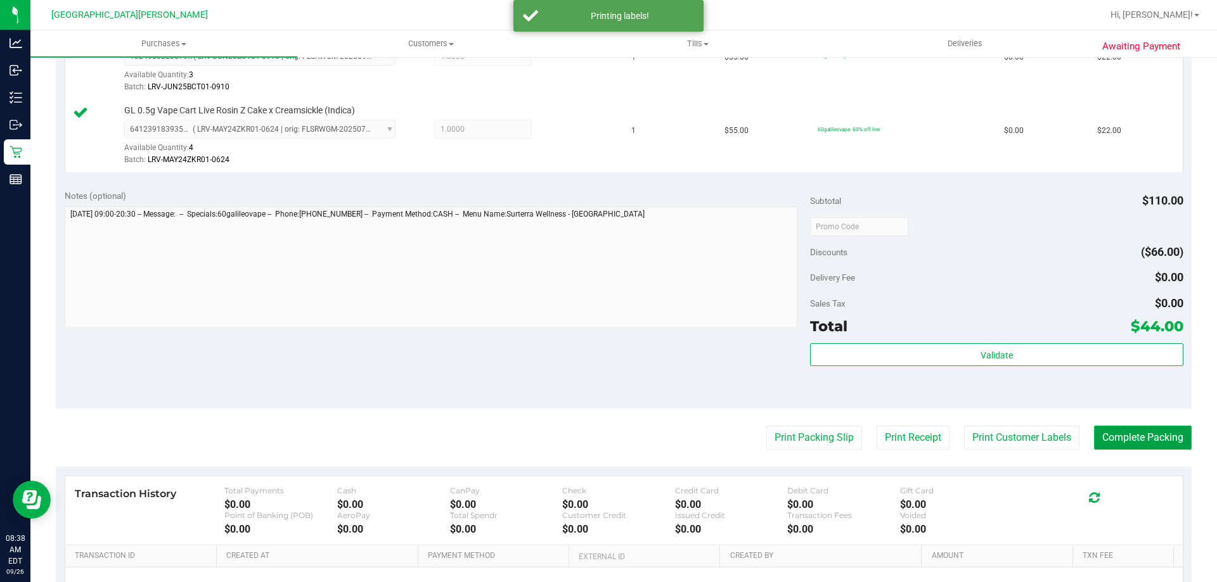
click at [1103, 447] on button "Complete Packing" at bounding box center [1143, 438] width 98 height 24
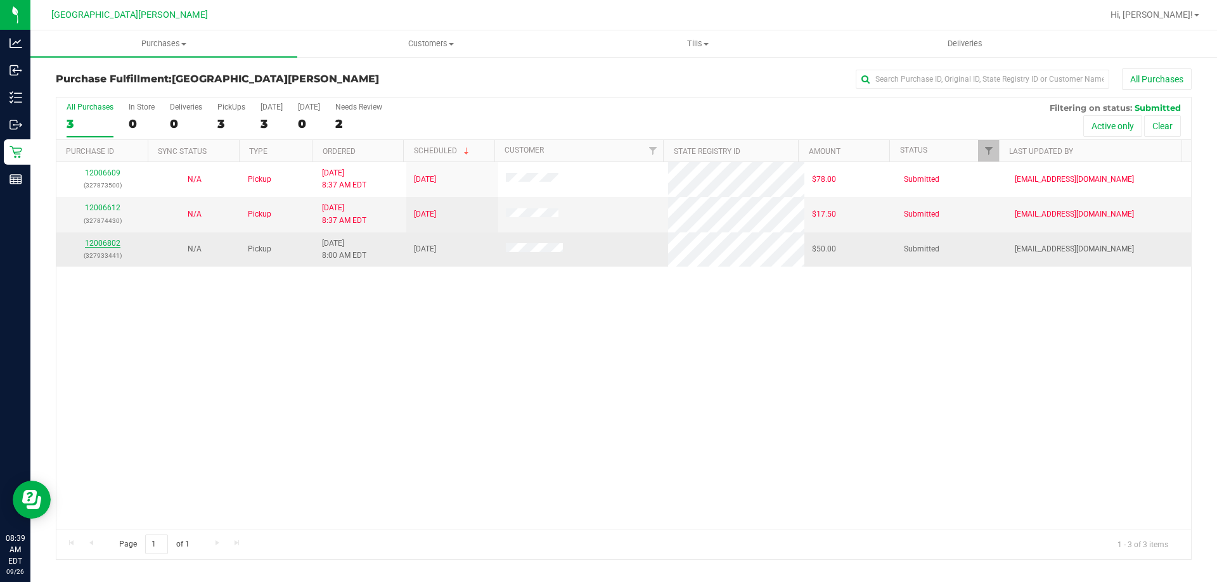
click at [107, 246] on link "12006802" at bounding box center [102, 243] width 35 height 9
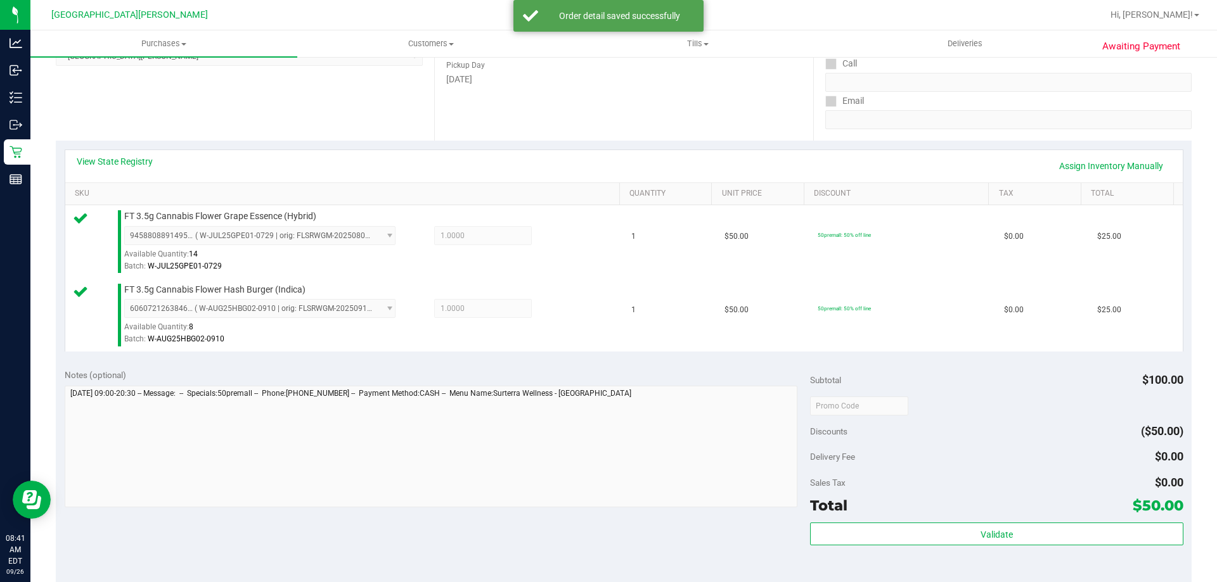
scroll to position [317, 0]
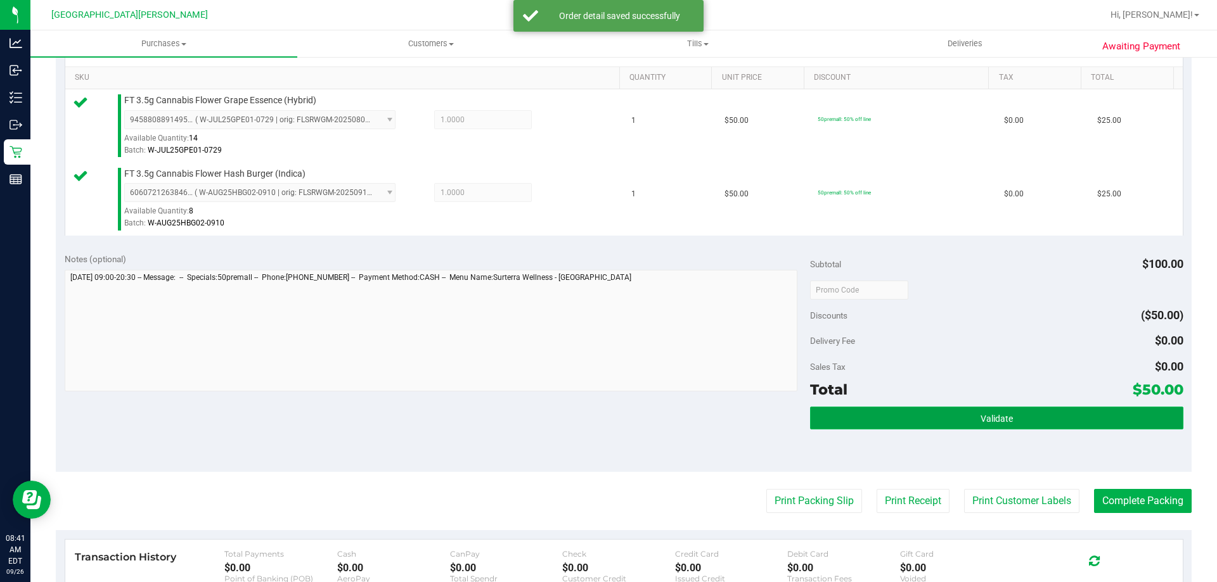
click at [987, 428] on button "Validate" at bounding box center [996, 418] width 373 height 23
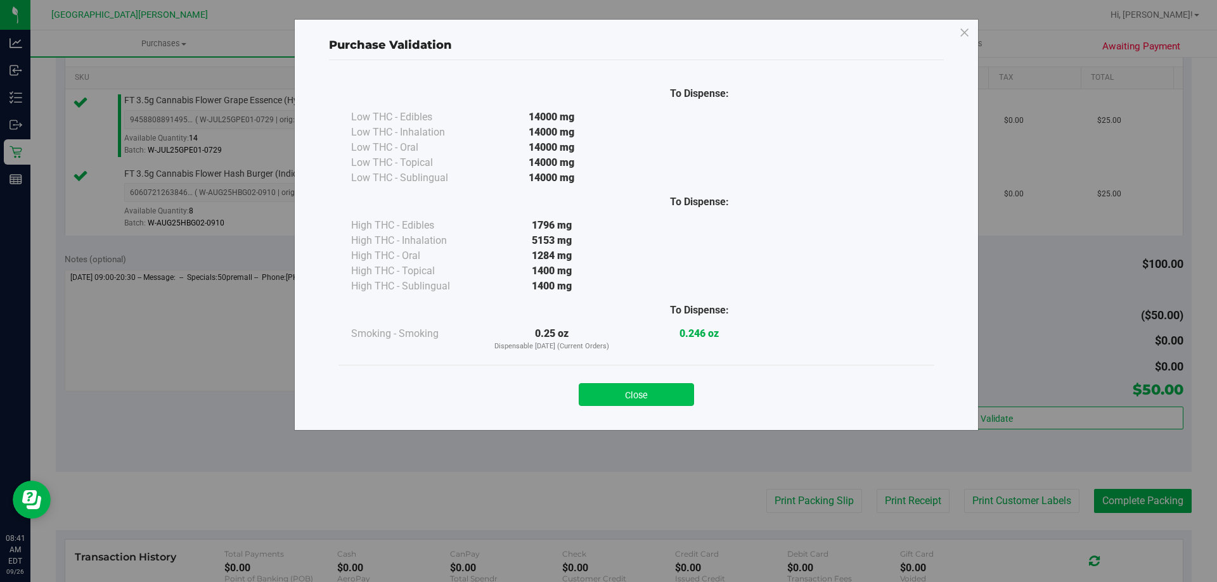
click at [653, 399] on button "Close" at bounding box center [636, 394] width 115 height 23
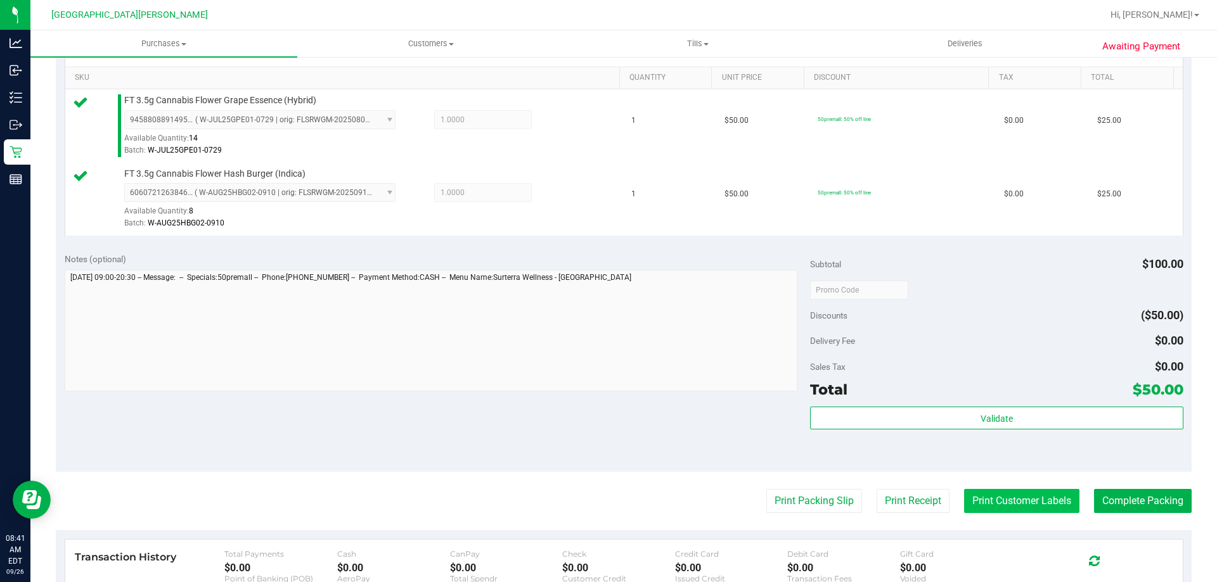
click at [1030, 512] on button "Print Customer Labels" at bounding box center [1021, 501] width 115 height 24
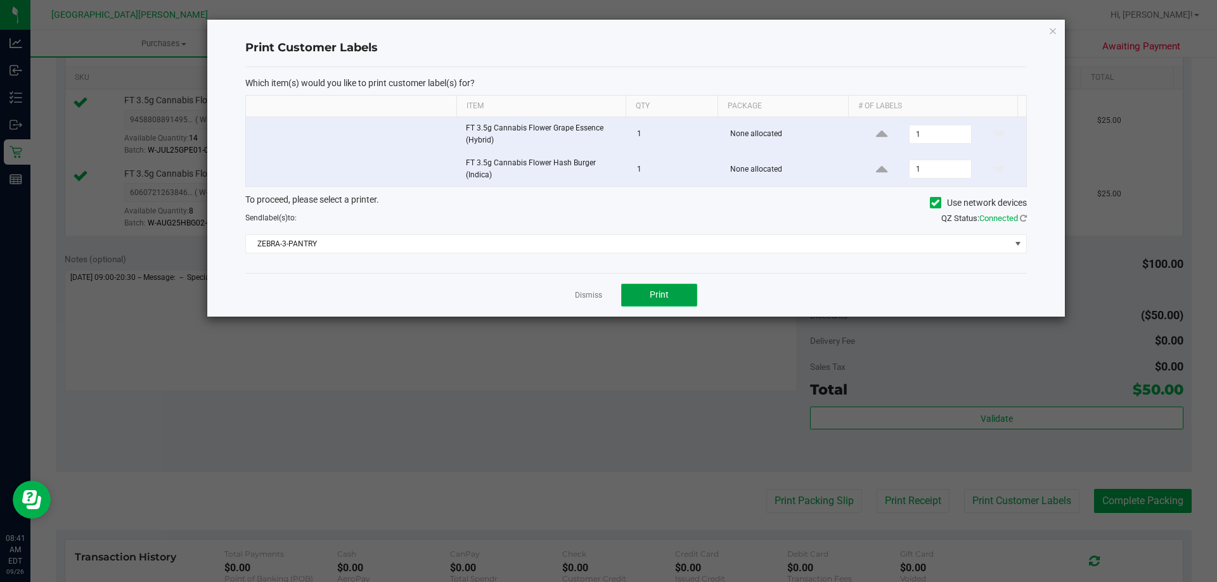
click at [679, 298] on button "Print" at bounding box center [659, 295] width 76 height 23
click at [601, 299] on link "Dismiss" at bounding box center [588, 295] width 27 height 11
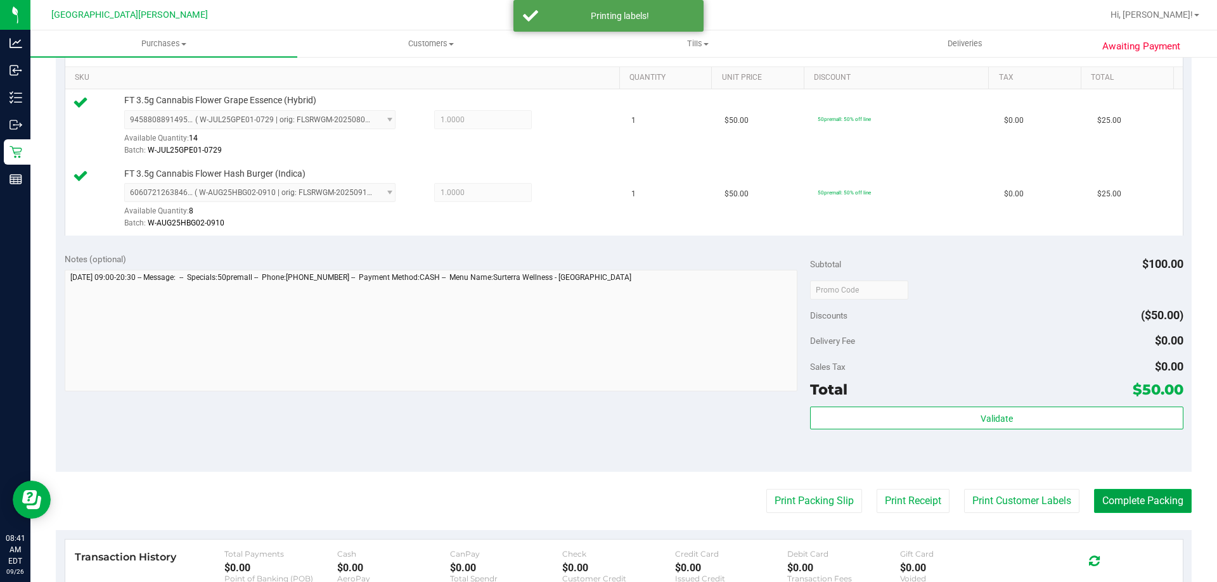
click at [1144, 510] on button "Complete Packing" at bounding box center [1143, 501] width 98 height 24
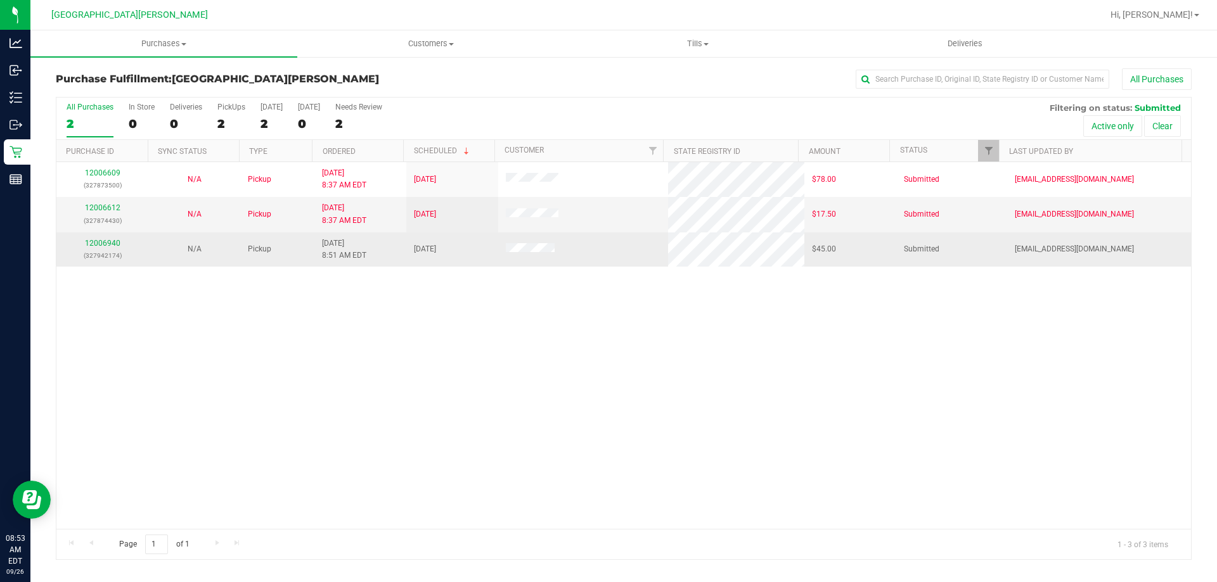
click at [99, 238] on div "12006940 (327942174)" at bounding box center [102, 250] width 77 height 24
click at [101, 243] on link "12006940" at bounding box center [102, 243] width 35 height 9
click at [86, 245] on link "12006940" at bounding box center [102, 243] width 35 height 9
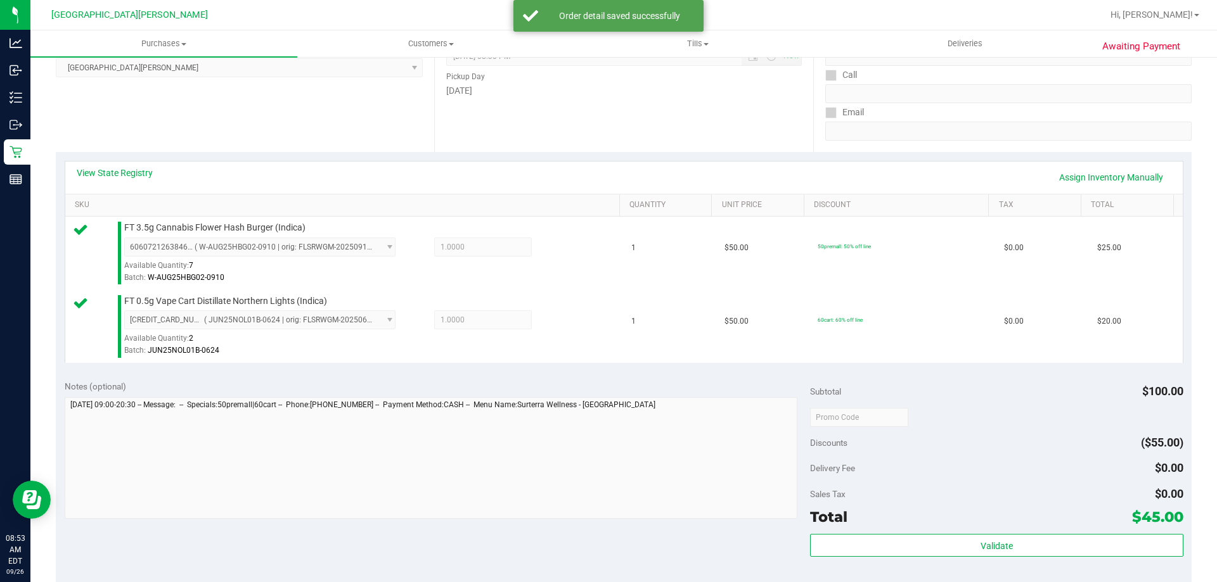
scroll to position [190, 0]
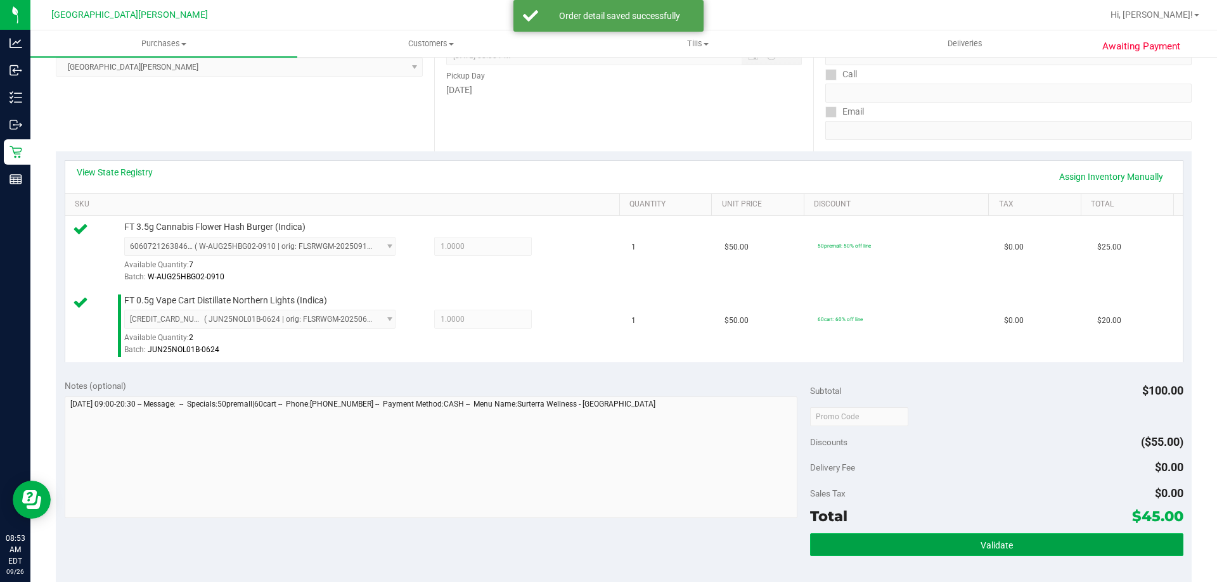
click at [889, 544] on button "Validate" at bounding box center [996, 545] width 373 height 23
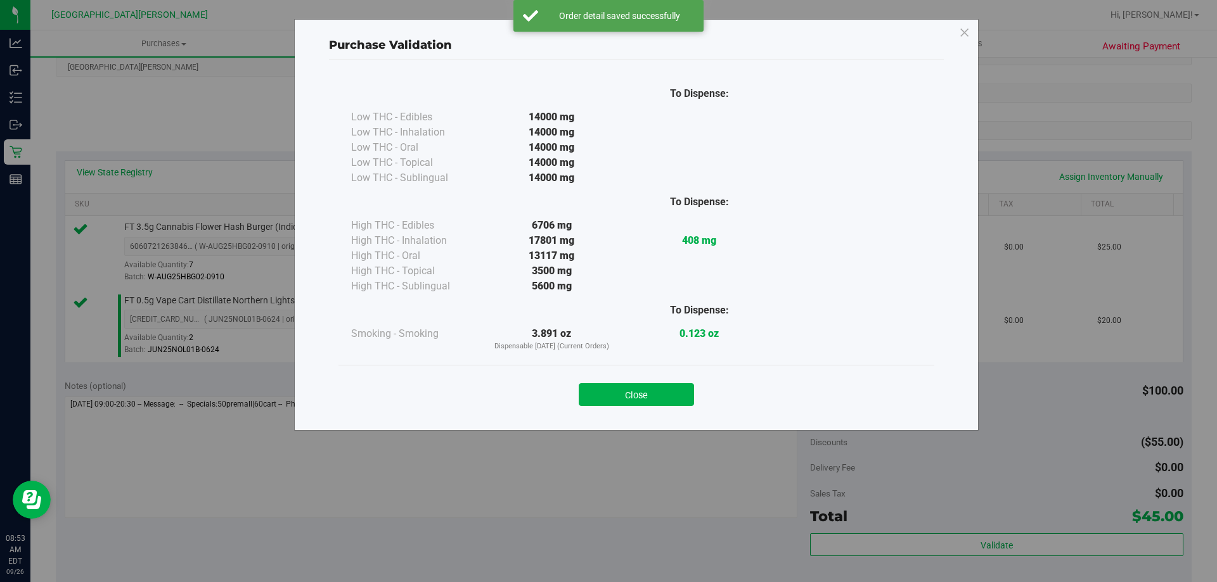
drag, startPoint x: 663, startPoint y: 388, endPoint x: 663, endPoint y: 397, distance: 8.3
click at [662, 390] on button "Close" at bounding box center [636, 394] width 115 height 23
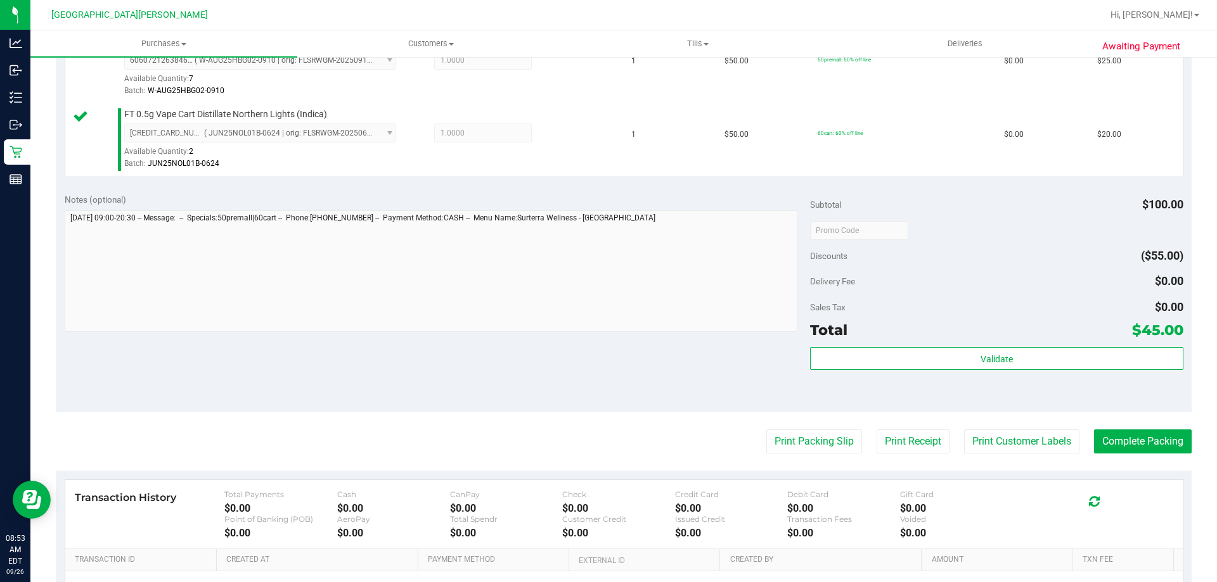
scroll to position [380, 0]
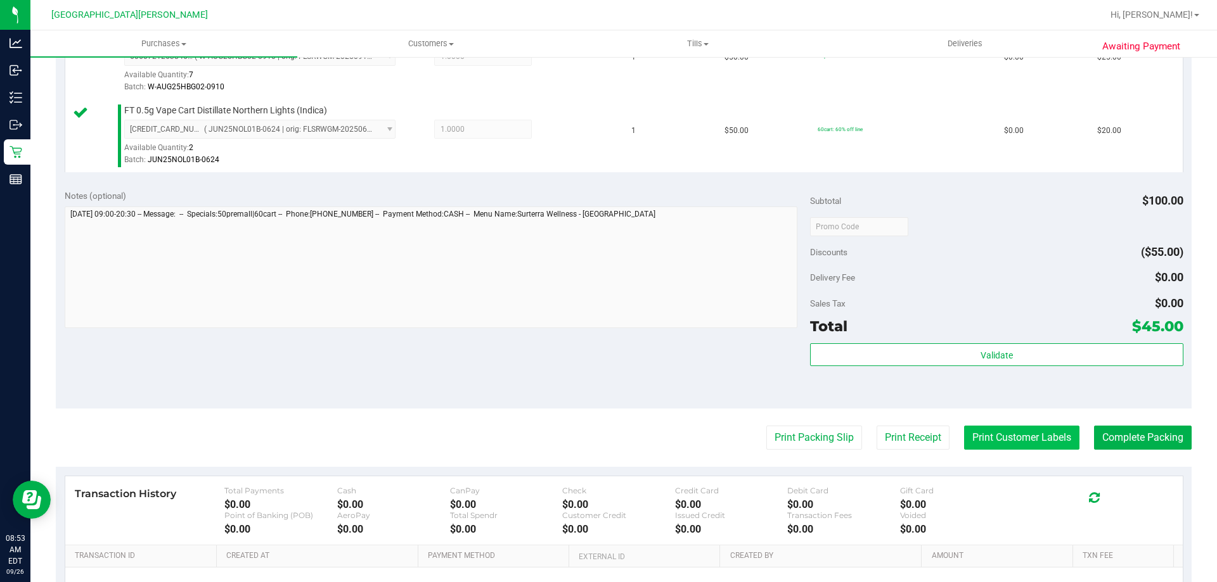
click at [984, 444] on button "Print Customer Labels" at bounding box center [1021, 438] width 115 height 24
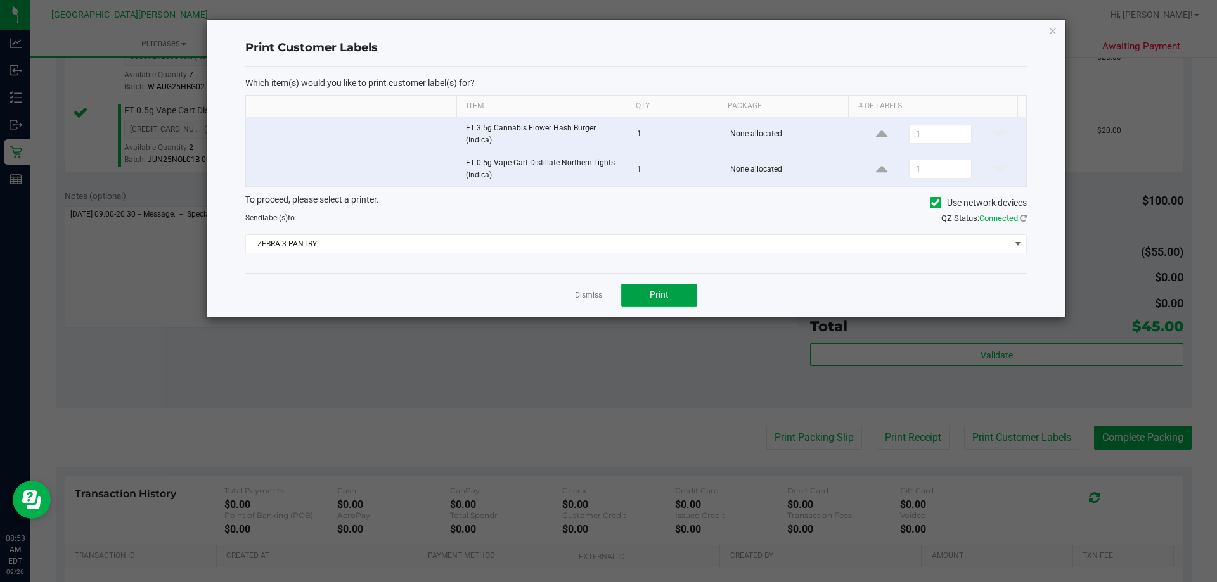
click at [665, 291] on span "Print" at bounding box center [659, 295] width 19 height 10
click at [592, 291] on link "Dismiss" at bounding box center [588, 295] width 27 height 11
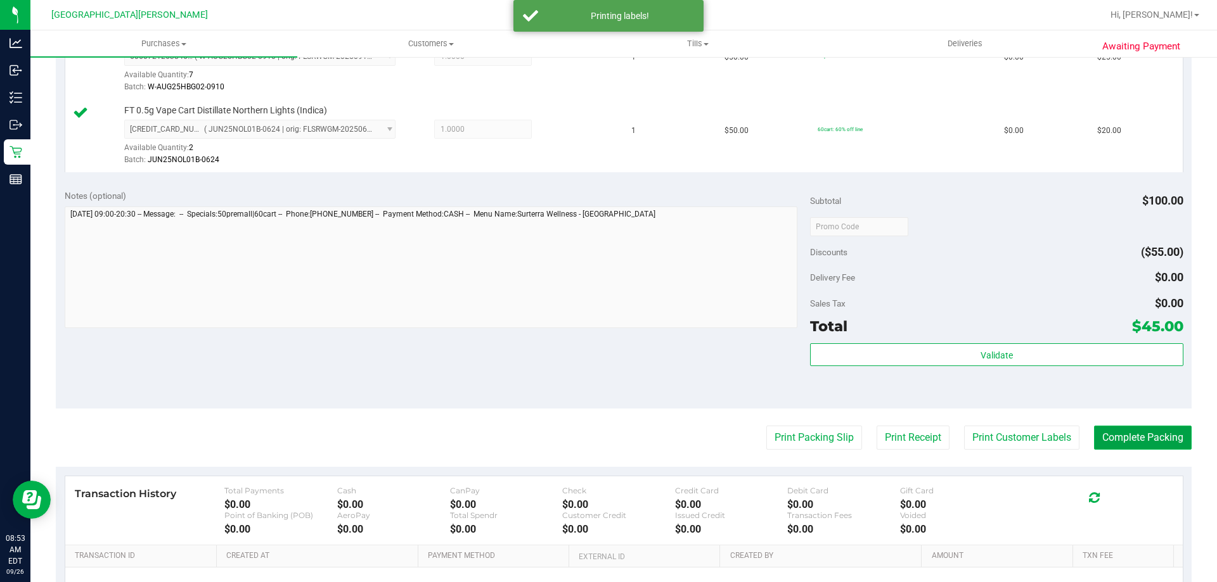
click at [1142, 430] on button "Complete Packing" at bounding box center [1143, 438] width 98 height 24
